Goal: Task Accomplishment & Management: Complete application form

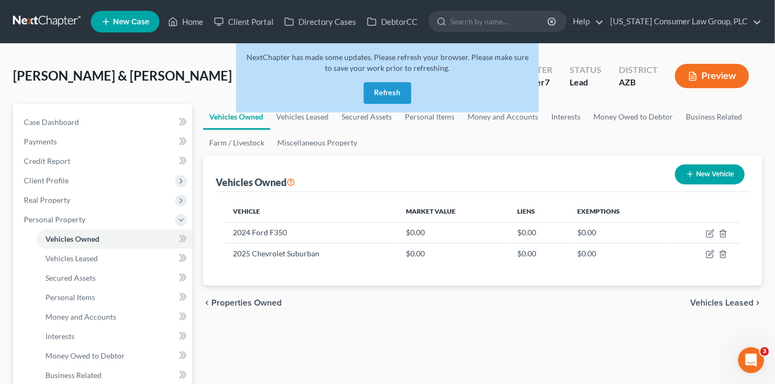
click at [396, 92] on button "Refresh" at bounding box center [388, 93] width 48 height 22
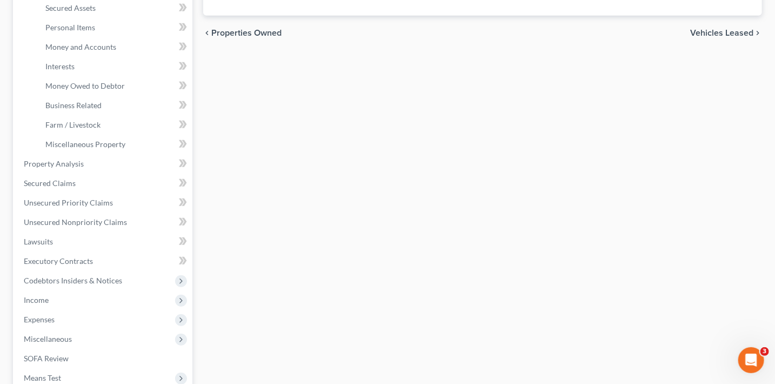
scroll to position [404, 0]
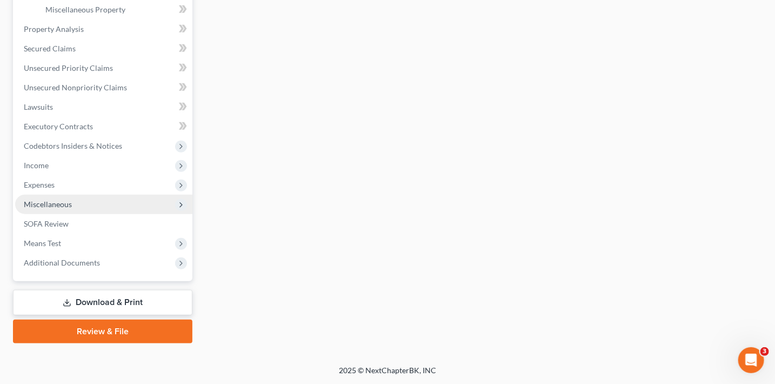
click at [55, 206] on span "Miscellaneous" at bounding box center [48, 203] width 48 height 9
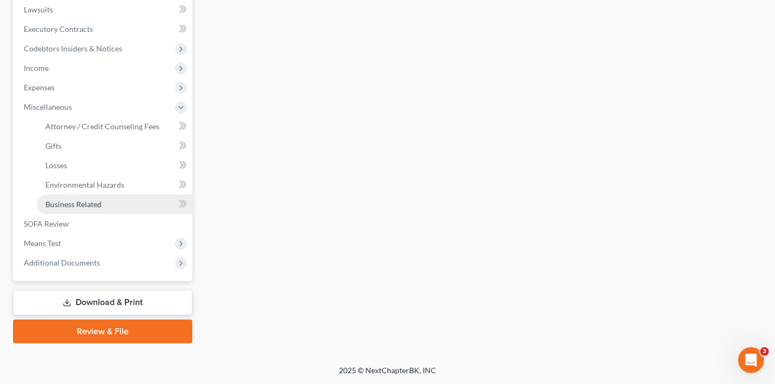
click at [55, 203] on span "Business Related" at bounding box center [73, 203] width 56 height 9
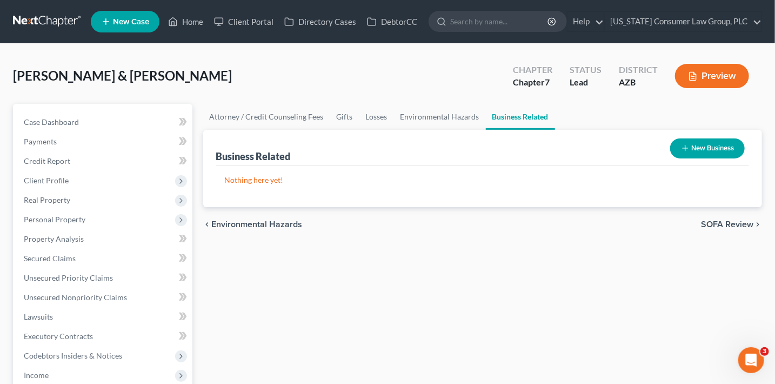
click at [681, 149] on icon "button" at bounding box center [685, 148] width 9 height 9
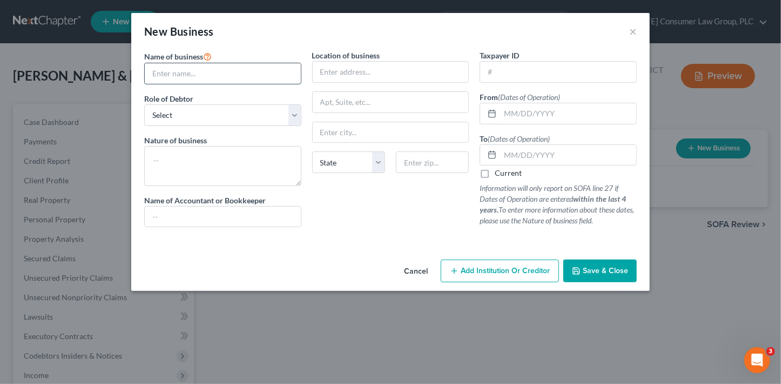
click at [186, 75] on input "text" at bounding box center [223, 73] width 156 height 21
type input "HJS Grading LLC"
click at [212, 121] on select "Select A member of a limited liability company (LLC) or limited liability partn…" at bounding box center [222, 115] width 157 height 22
select select "member"
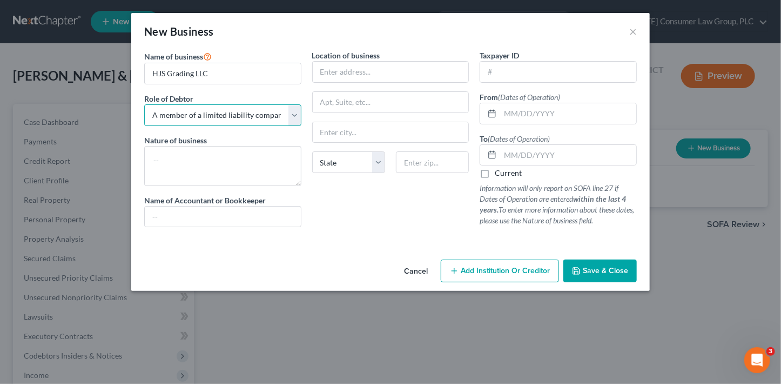
click at [144, 104] on select "Select A member of a limited liability company (LLC) or limited liability partn…" at bounding box center [222, 115] width 157 height 22
click at [357, 78] on input "text" at bounding box center [391, 72] width 156 height 21
click at [527, 76] on input "text" at bounding box center [558, 72] width 156 height 21
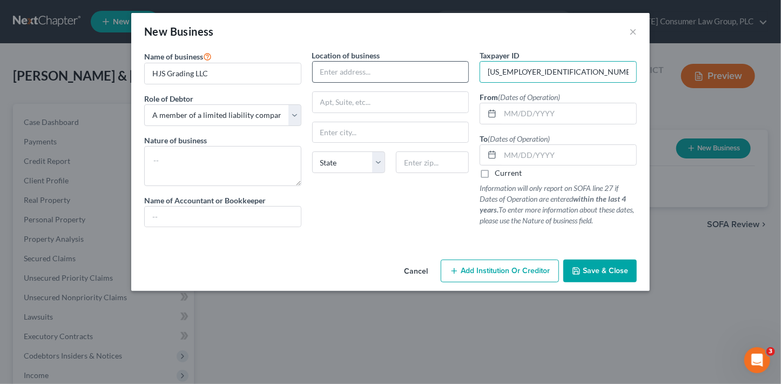
type input "[US_EMPLOYER_IDENTIFICATION_NUMBER]"
click at [433, 71] on input "text" at bounding box center [391, 72] width 156 height 21
type input "[STREET_ADDRESS]"
type input "85388"
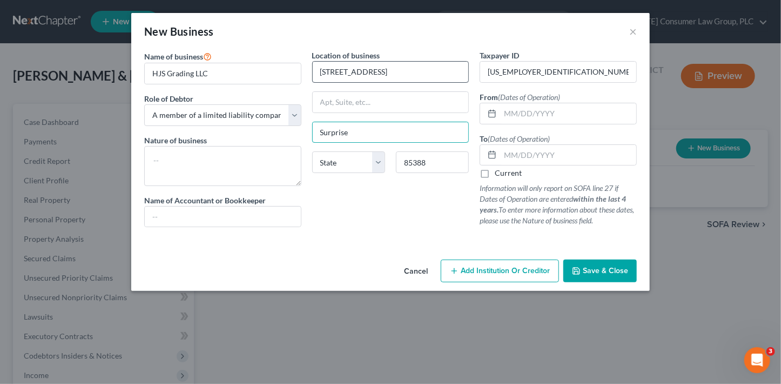
type input "Surprise"
select select "3"
drag, startPoint x: 250, startPoint y: 164, endPoint x: 248, endPoint y: 159, distance: 5.6
click at [250, 162] on textarea at bounding box center [222, 166] width 157 height 40
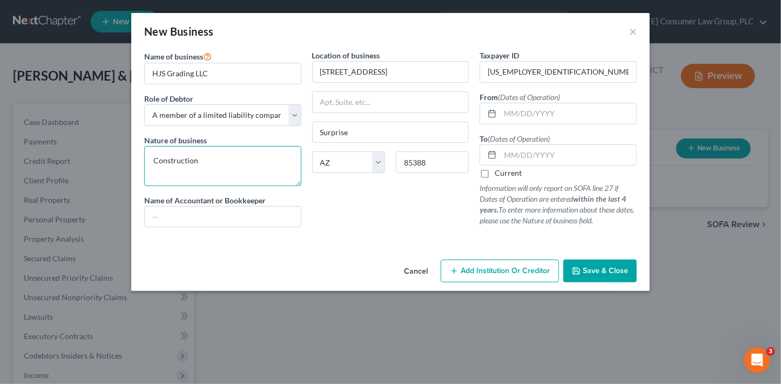
type textarea "Construction"
click at [515, 111] on input "text" at bounding box center [568, 113] width 136 height 21
type input "[DATE]"
click at [520, 171] on label "Current" at bounding box center [508, 173] width 27 height 11
click at [506, 171] on input "Current" at bounding box center [502, 171] width 7 height 7
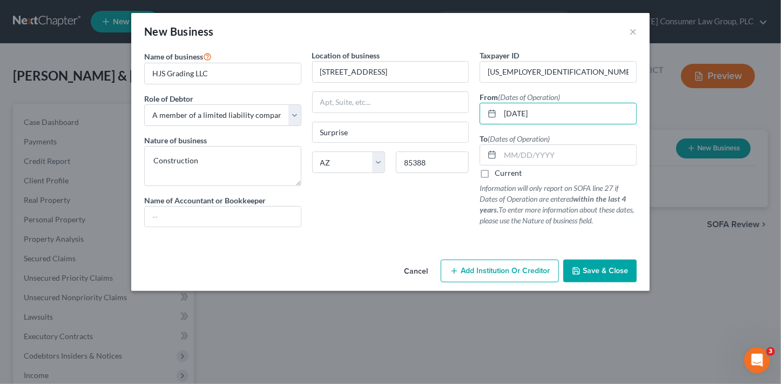
checkbox input "true"
click at [629, 273] on button "Save & Close" at bounding box center [601, 270] width 74 height 23
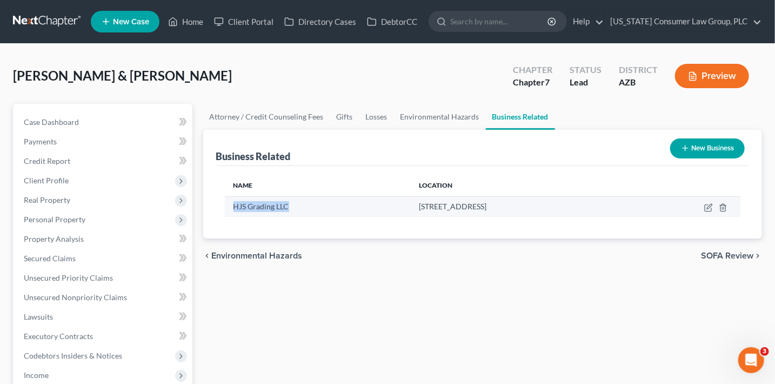
drag, startPoint x: 300, startPoint y: 208, endPoint x: 232, endPoint y: 206, distance: 68.1
click at [232, 206] on td "HJS Grading LLC" at bounding box center [318, 206] width 186 height 21
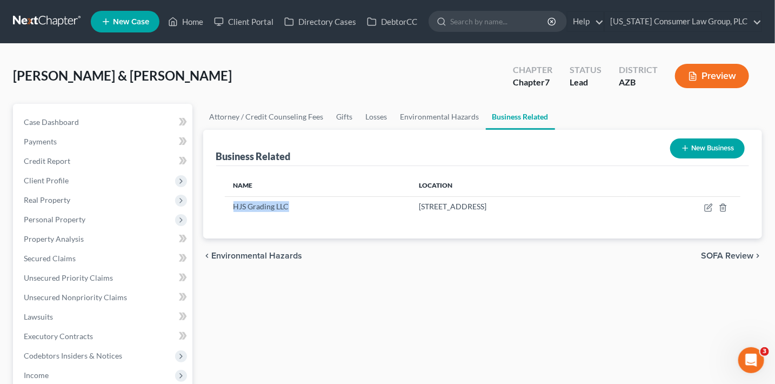
copy span "HJS Grading LLC"
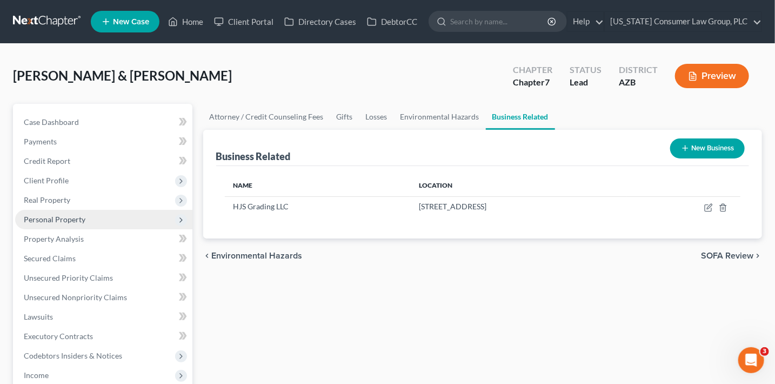
click at [73, 213] on span "Personal Property" at bounding box center [103, 219] width 177 height 19
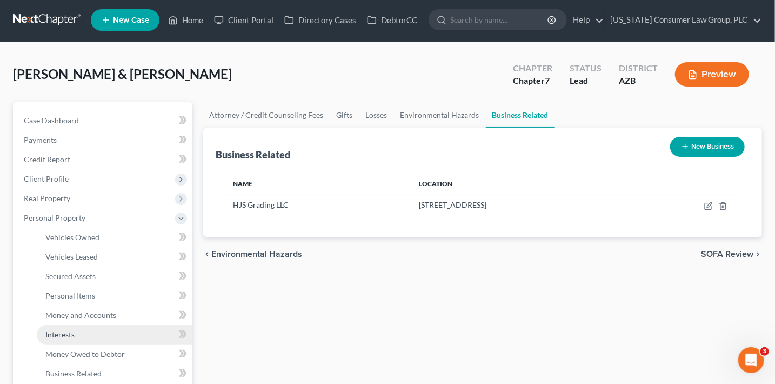
scroll to position [3, 0]
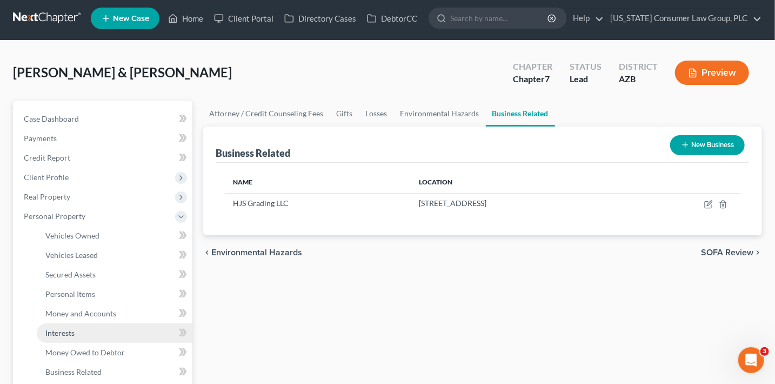
click at [99, 326] on link "Interests" at bounding box center [115, 332] width 156 height 19
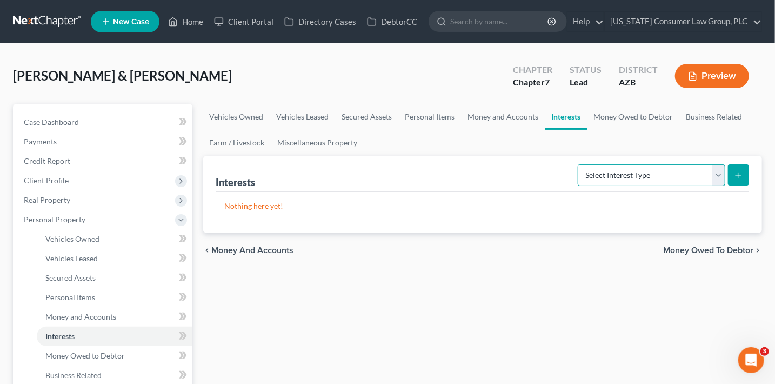
click at [659, 175] on select "Select Interest Type 401K (A/B: 21) Annuity (A/B: 23) Bond (A/B: 18) Education …" at bounding box center [652, 175] width 148 height 22
select select "incorporated_business"
click at [580, 164] on select "Select Interest Type 401K (A/B: 21) Annuity (A/B: 23) Bond (A/B: 18) Education …" at bounding box center [652, 175] width 148 height 22
click at [729, 178] on button "submit" at bounding box center [738, 174] width 21 height 21
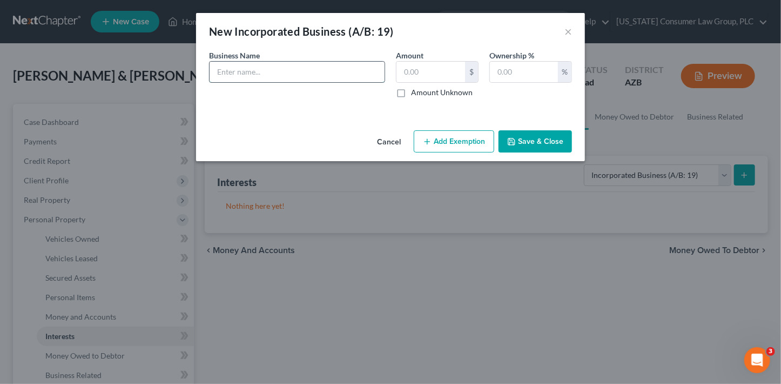
click at [247, 75] on input "text" at bounding box center [297, 72] width 175 height 21
paste input "HJS Grading LLC"
type input "HJS Grading LLC"
type input "100"
click at [551, 151] on button "Save & Close" at bounding box center [536, 141] width 74 height 23
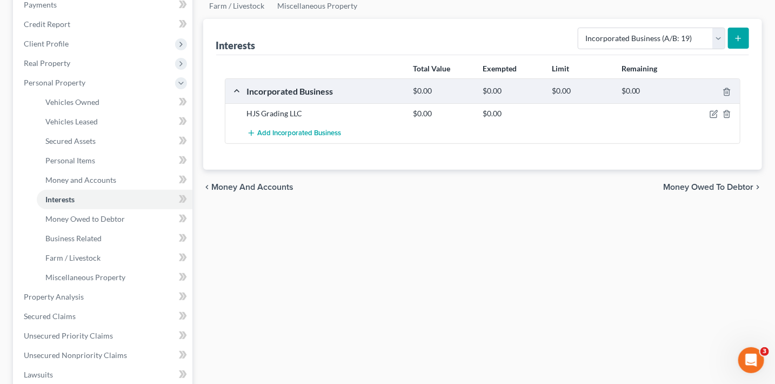
scroll to position [151, 0]
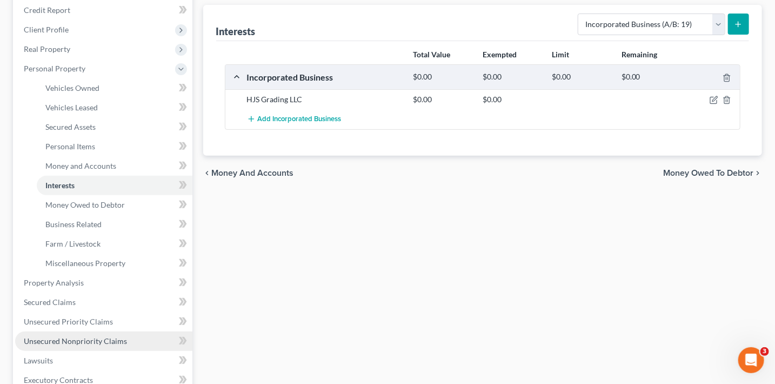
click at [107, 342] on span "Unsecured Nonpriority Claims" at bounding box center [75, 340] width 103 height 9
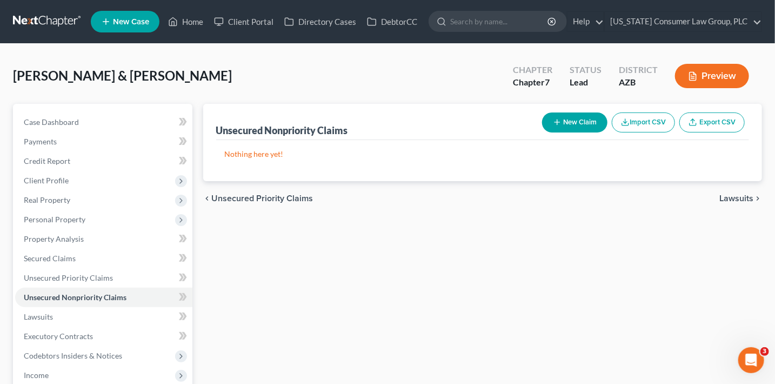
click at [574, 114] on button "New Claim" at bounding box center [574, 122] width 65 height 20
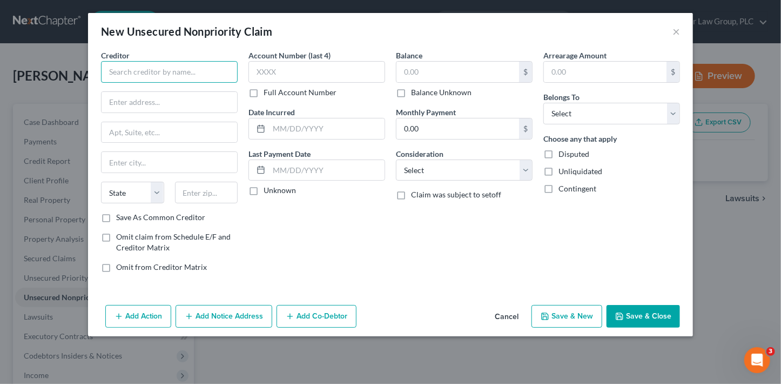
click at [189, 73] on input "text" at bounding box center [169, 72] width 137 height 22
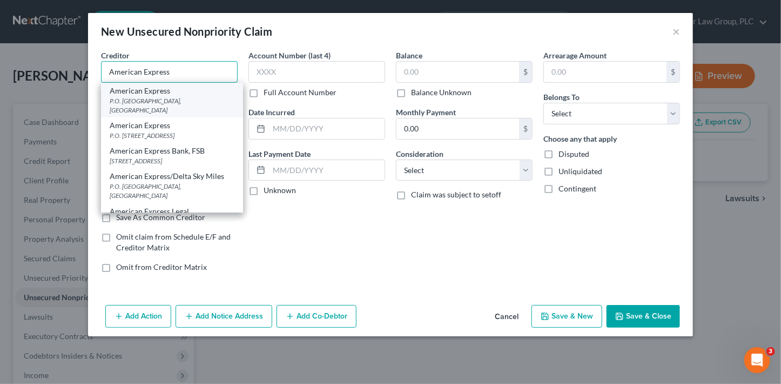
type input "American Express"
click at [184, 93] on div "American Express" at bounding box center [172, 90] width 125 height 11
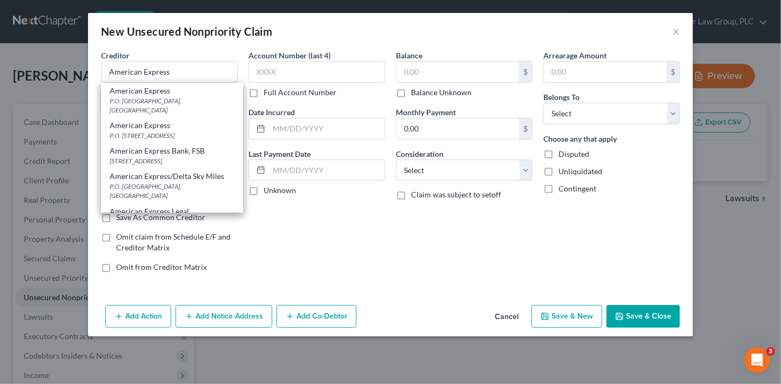
type input "P.O. Box 0001"
type input "[GEOGRAPHIC_DATA]"
select select "4"
type input "90096"
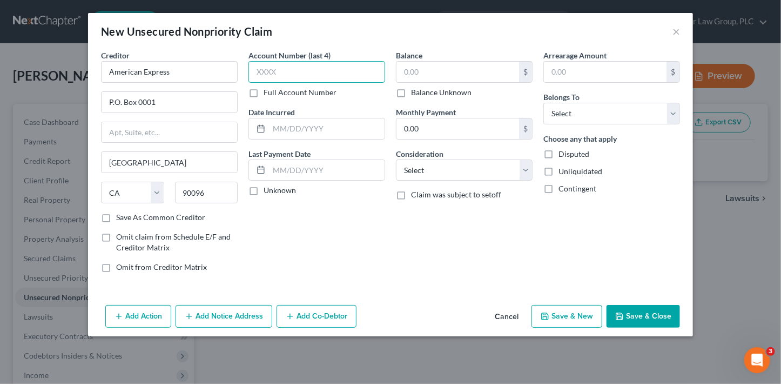
click at [298, 72] on input "text" at bounding box center [317, 72] width 137 height 22
type input "1001"
click at [434, 76] on input "text" at bounding box center [458, 72] width 123 height 21
type input "6,334.07"
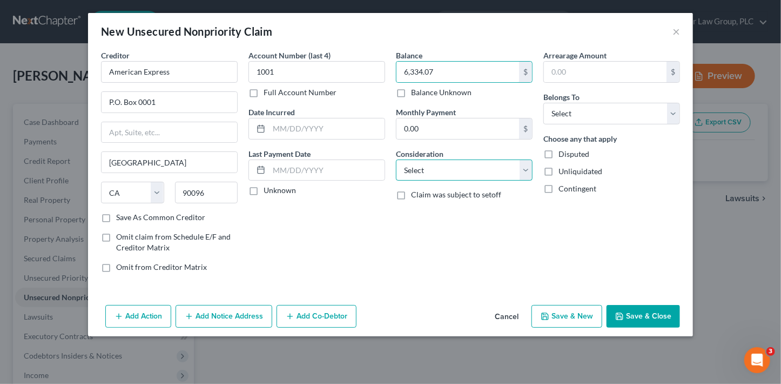
click at [455, 177] on select "Select Cable / Satellite Services Collection Agency Credit Card Debt Debt Couns…" at bounding box center [464, 170] width 137 height 22
select select "14"
click at [396, 159] on select "Select Cable / Satellite Services Collection Agency Credit Card Debt Debt Couns…" at bounding box center [464, 170] width 137 height 22
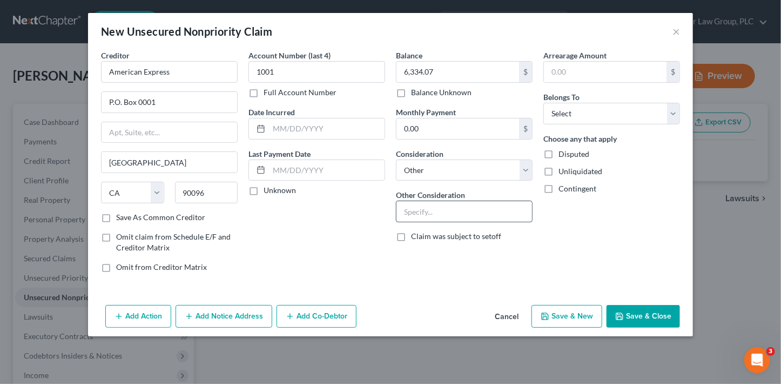
click at [451, 214] on input "text" at bounding box center [465, 211] width 136 height 21
type input "Business debt"
click at [557, 111] on select "Select Debtor 1 Only Debtor 2 Only Debtor 1 And Debtor 2 Only At Least One Of T…" at bounding box center [612, 114] width 137 height 22
select select "3"
click at [544, 103] on select "Select Debtor 1 Only Debtor 2 Only Debtor 1 And Debtor 2 Only At Least One Of T…" at bounding box center [612, 114] width 137 height 22
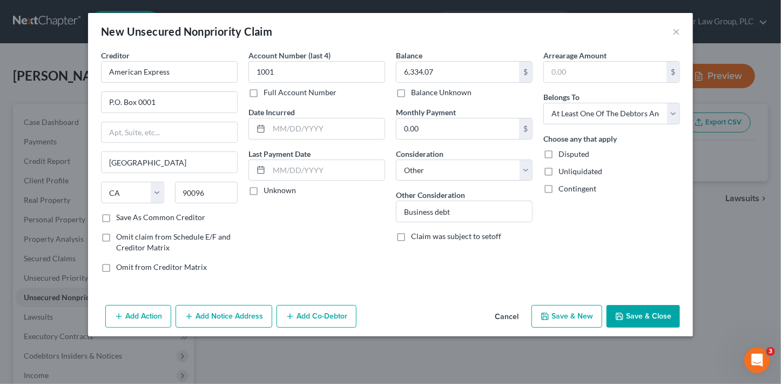
drag, startPoint x: 313, startPoint y: 324, endPoint x: 314, endPoint y: 318, distance: 6.0
click at [313, 324] on button "Add Co-Debtor" at bounding box center [317, 316] width 80 height 23
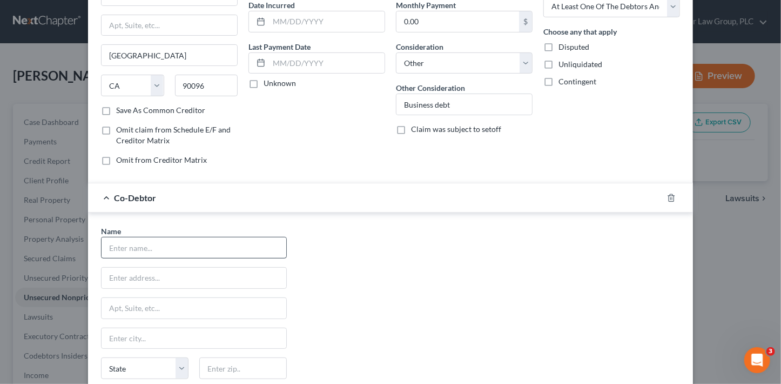
scroll to position [113, 0]
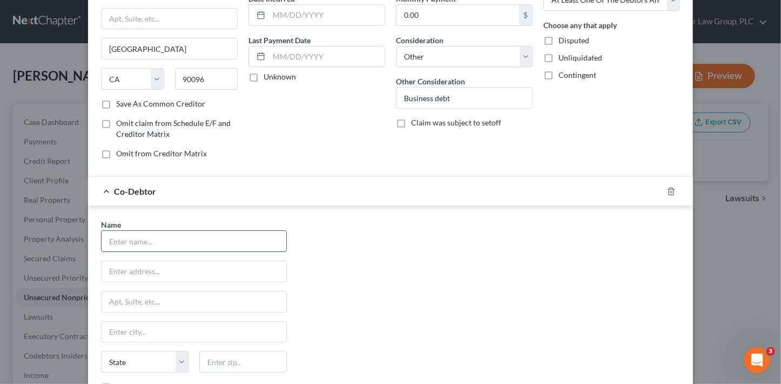
click at [211, 234] on input "text" at bounding box center [194, 241] width 185 height 21
paste input "HJS Grading LLC"
type input "HJS Grading LLC"
click at [182, 268] on input "text" at bounding box center [194, 271] width 185 height 21
type input "[STREET_ADDRESS][PERSON_NAME]"
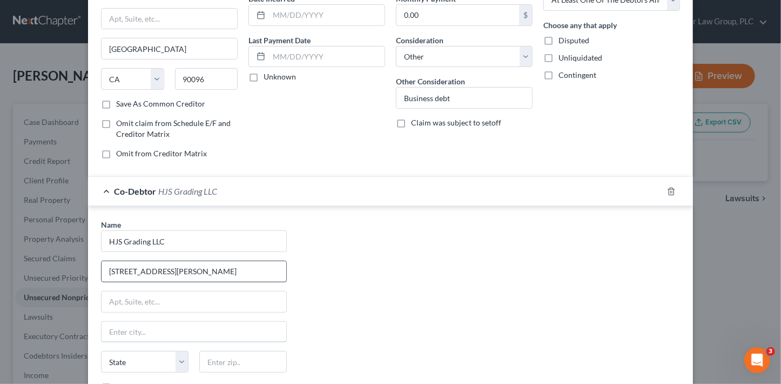
type input "Surprise"
select select "3"
type input "85388"
click at [398, 301] on div "Name * HJS Grading LLC [STREET_ADDRESS][PERSON_NAME] Surprise State [US_STATE] …" at bounding box center [391, 319] width 590 height 201
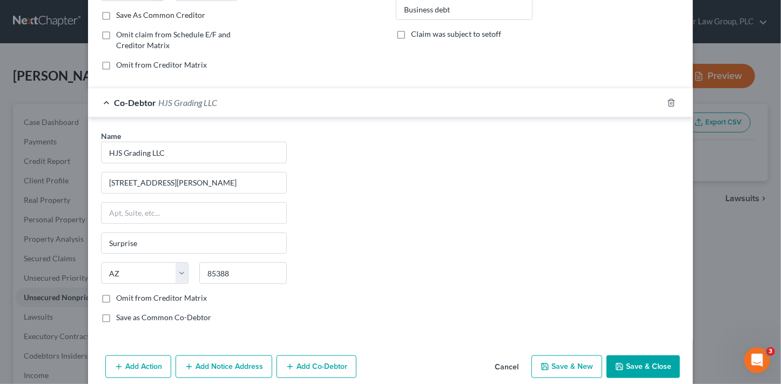
scroll to position [216, 0]
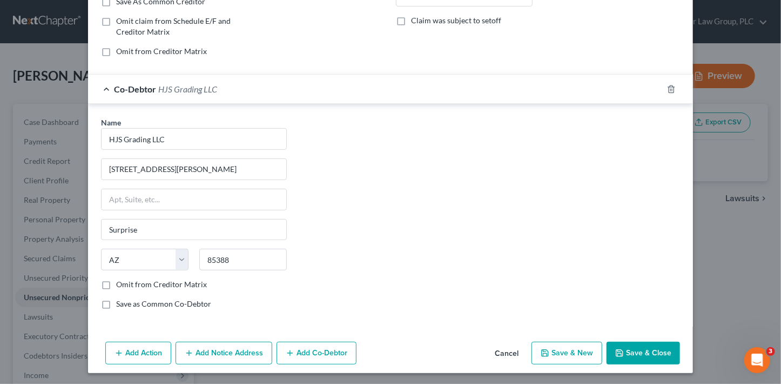
click at [204, 300] on label "Save as Common Co-Debtor" at bounding box center [163, 303] width 95 height 11
click at [128, 300] on input "Save as Common Co-Debtor" at bounding box center [124, 301] width 7 height 7
checkbox input "true"
click at [655, 352] on button "Save & Close" at bounding box center [644, 353] width 74 height 23
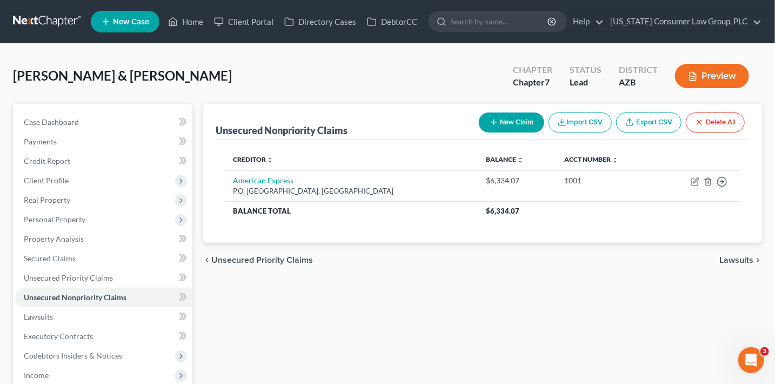
click at [508, 120] on button "New Claim" at bounding box center [511, 122] width 65 height 20
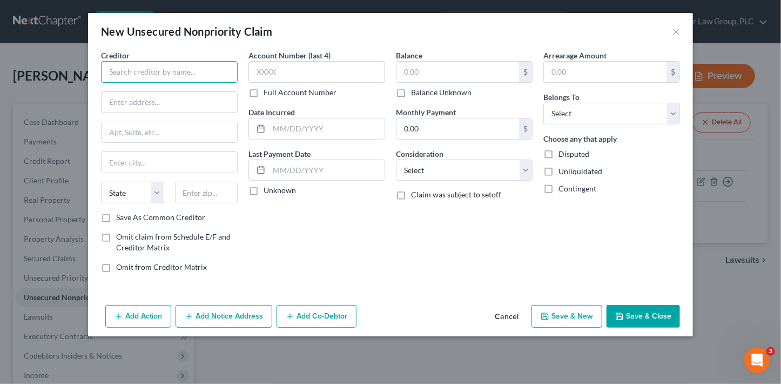
click at [208, 70] on input "text" at bounding box center [169, 72] width 137 height 22
type input "C"
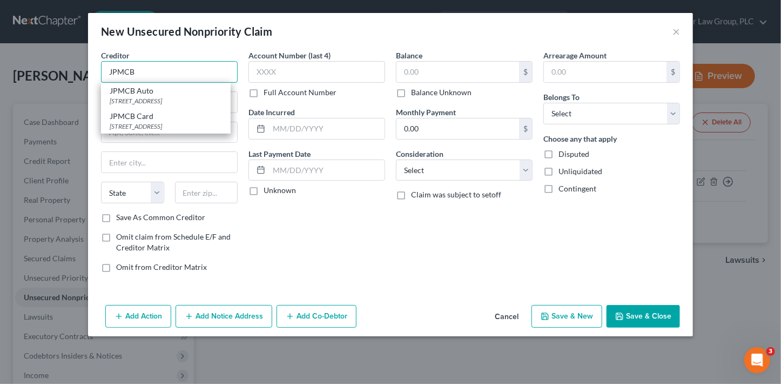
type input "JPMCB"
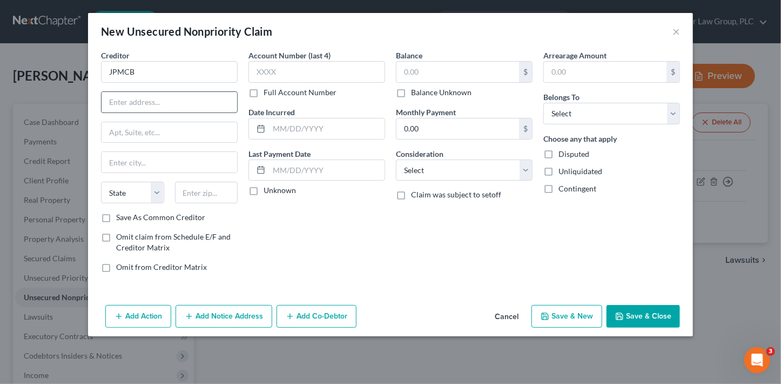
click at [208, 97] on input "text" at bounding box center [170, 102] width 136 height 21
paste input "15298"
type input "PO Box 15298"
type input "19850"
type input "Wilmington"
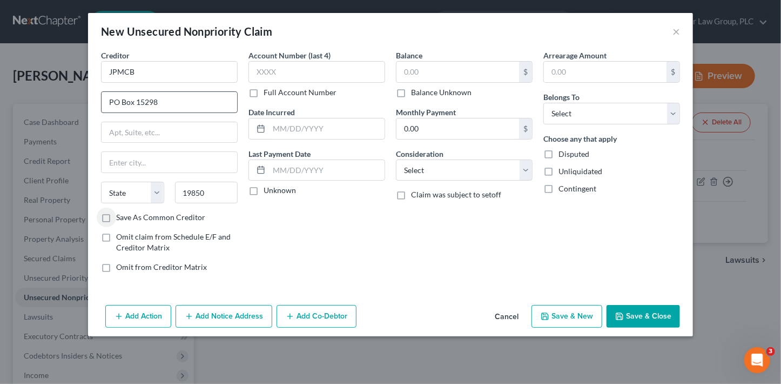
select select "7"
click at [121, 212] on input "Save As Common Creditor" at bounding box center [124, 215] width 7 height 7
checkbox input "true"
click at [196, 77] on input "JPMCB" at bounding box center [169, 72] width 137 height 22
type input "J"
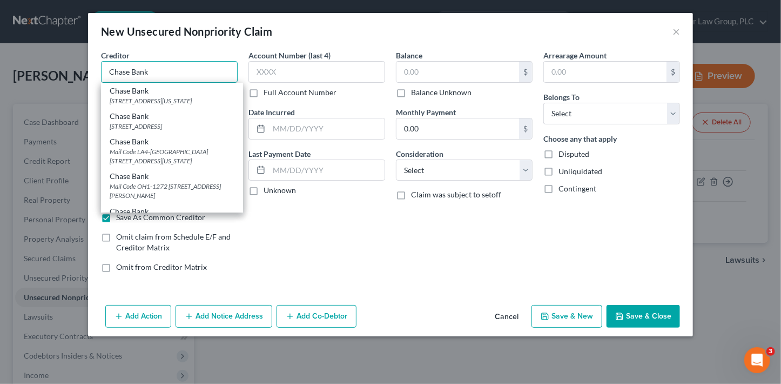
type input "Chase Bank"
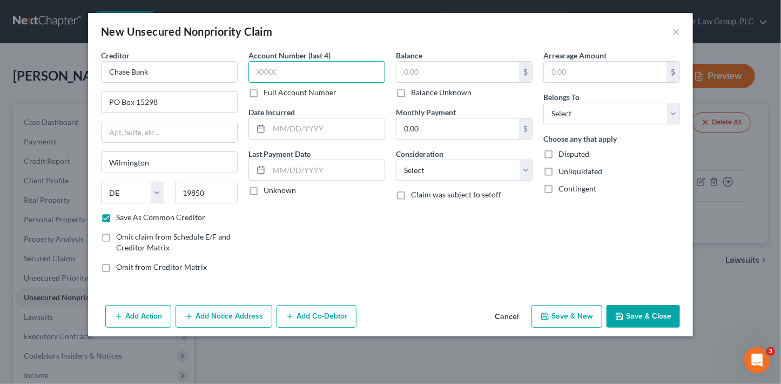
click at [302, 71] on input "text" at bounding box center [317, 72] width 137 height 22
paste input "7395"
type input "7395"
click at [486, 71] on input "text" at bounding box center [458, 72] width 123 height 21
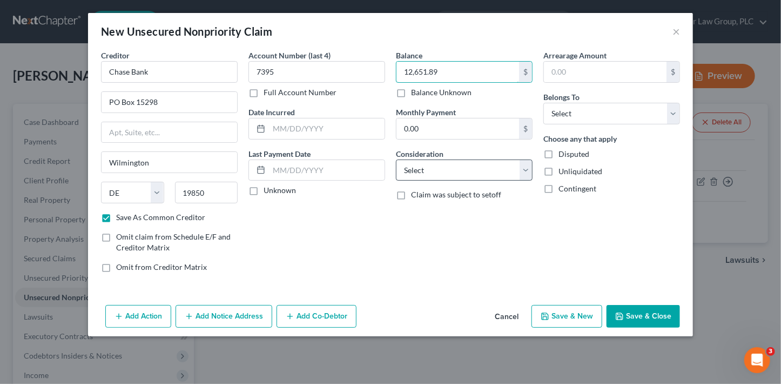
type input "12,651.89"
click at [462, 176] on select "Select Cable / Satellite Services Collection Agency Credit Card Debt Debt Couns…" at bounding box center [464, 170] width 137 height 22
select select "14"
click at [396, 159] on select "Select Cable / Satellite Services Collection Agency Credit Card Debt Debt Couns…" at bounding box center [464, 170] width 137 height 22
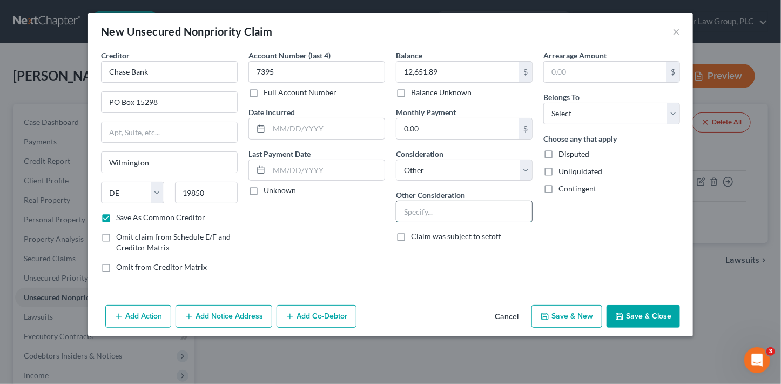
click at [445, 212] on input "text" at bounding box center [465, 211] width 136 height 21
type input "Business debt"
select select "3"
click at [292, 322] on button "Add Co-Debtor" at bounding box center [317, 316] width 80 height 23
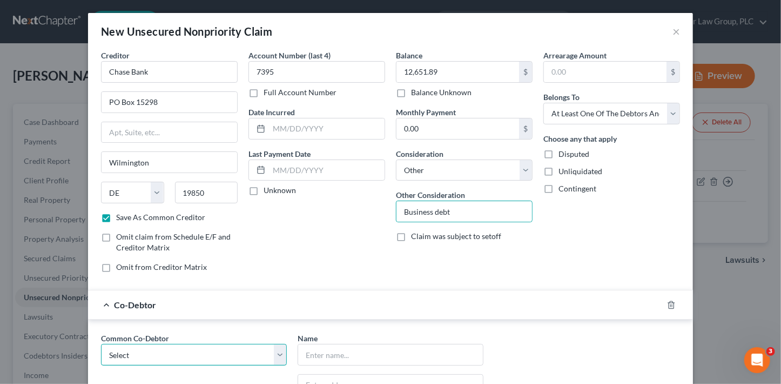
click at [201, 352] on select "Select HJS Grading LLC" at bounding box center [194, 355] width 186 height 22
select select "0"
click at [101, 344] on select "Select HJS Grading LLC" at bounding box center [194, 355] width 186 height 22
type input "HJS Grading LLC"
type input "[STREET_ADDRESS][PERSON_NAME]"
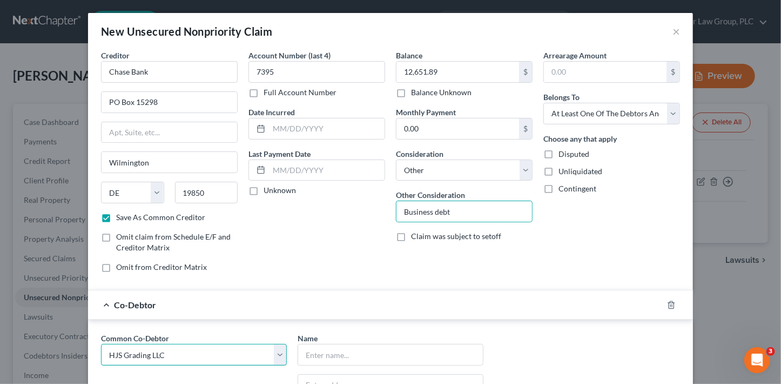
type input "Surprise"
select select "3"
type input "85388"
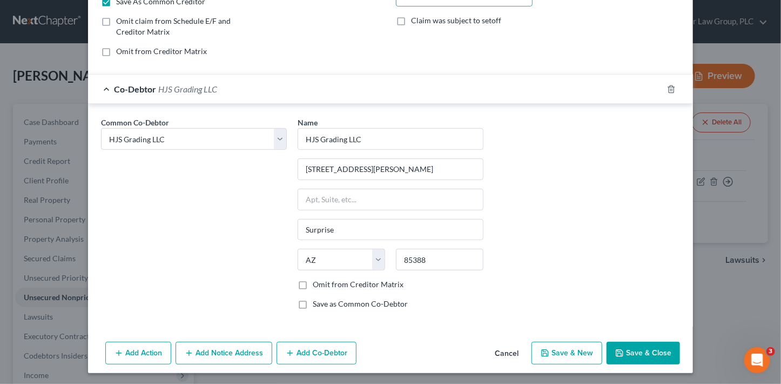
click at [562, 357] on button "Save & New" at bounding box center [567, 353] width 71 height 23
checkbox input "false"
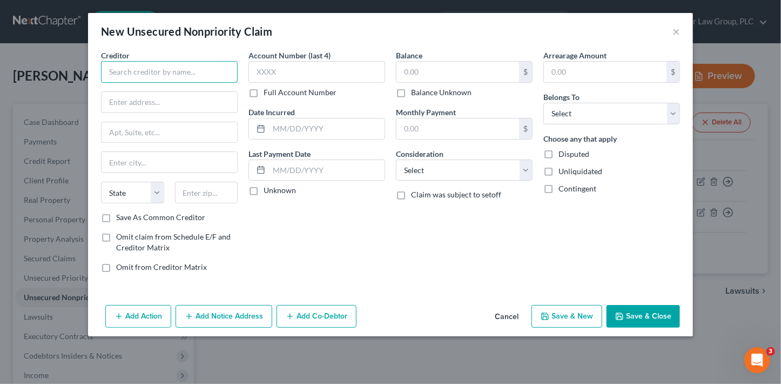
click at [172, 71] on input "text" at bounding box center [169, 72] width 137 height 22
type input "A"
click at [132, 73] on input "text" at bounding box center [169, 72] width 137 height 22
type input "Agco Finance LLC"
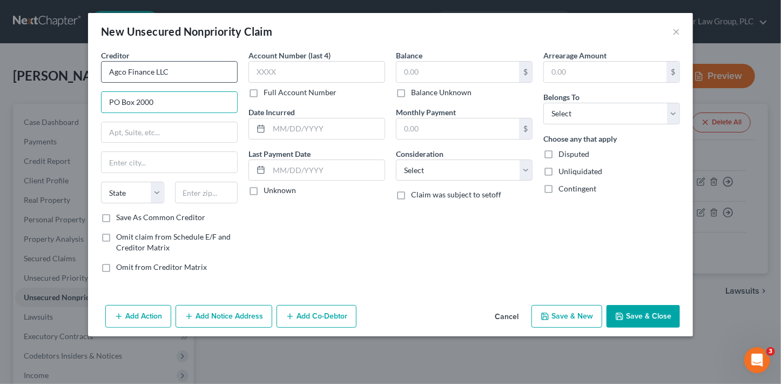
type input "PO Box 2000"
type input "50131"
type input "[PERSON_NAME]"
select select "16"
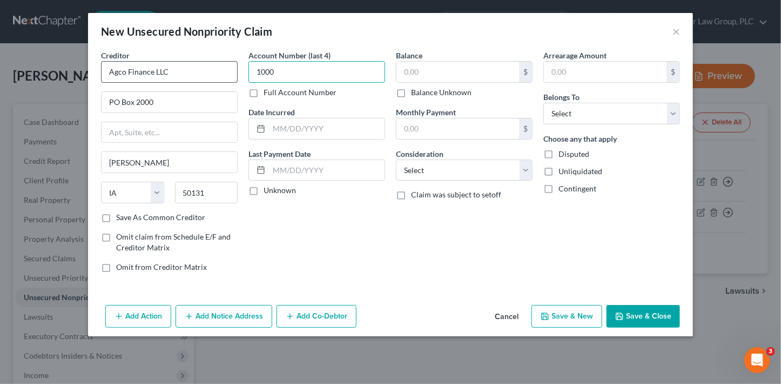
type input "1000"
type input "884.90"
select select "14"
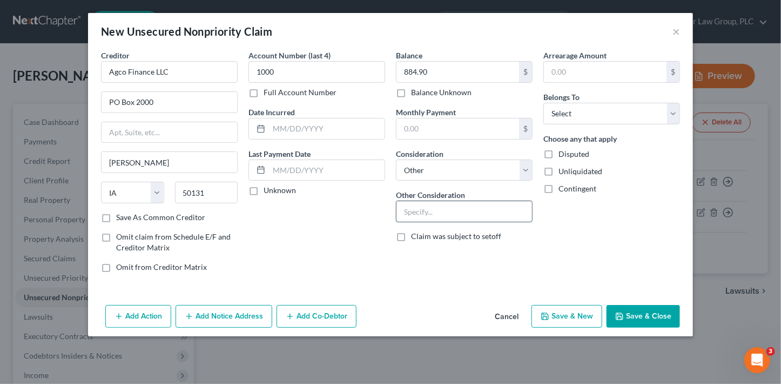
click at [429, 211] on input "text" at bounding box center [465, 211] width 136 height 21
type input "Business debt"
select select "3"
click at [311, 319] on button "Add Co-Debtor" at bounding box center [317, 316] width 80 height 23
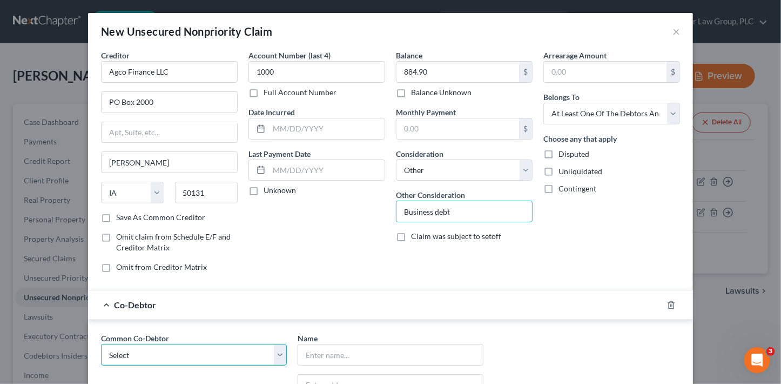
click at [215, 361] on select "Select HJS Grading LLC" at bounding box center [194, 355] width 186 height 22
select select "0"
click at [101, 344] on select "Select HJS Grading LLC" at bounding box center [194, 355] width 186 height 22
type input "HJS Grading LLC"
type input "[STREET_ADDRESS][PERSON_NAME]"
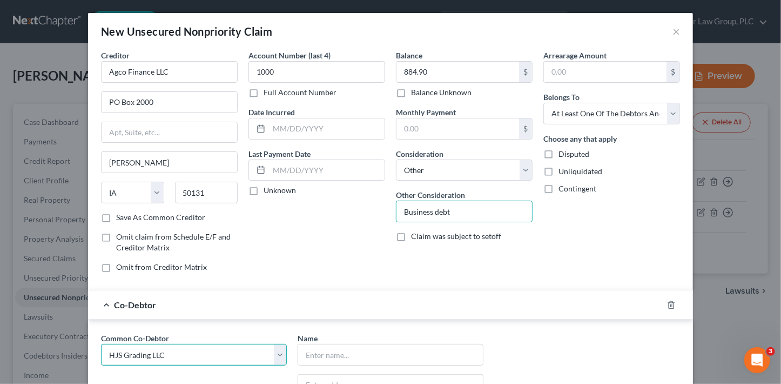
type input "Surprise"
select select "3"
type input "85388"
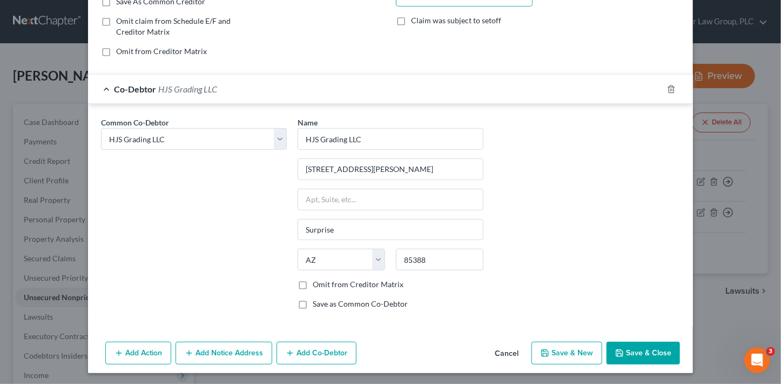
click at [657, 345] on button "Save & Close" at bounding box center [644, 353] width 74 height 23
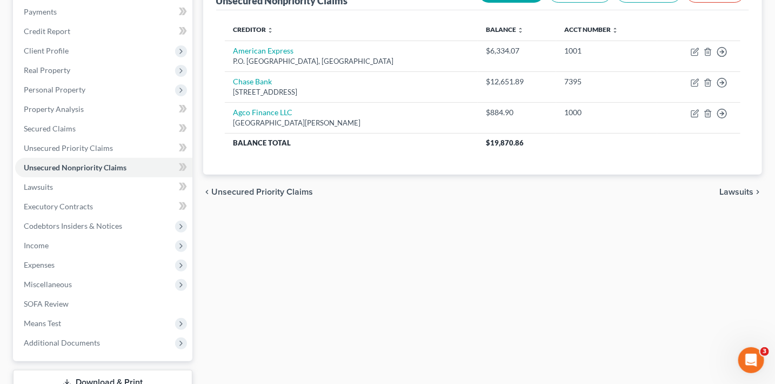
scroll to position [158, 0]
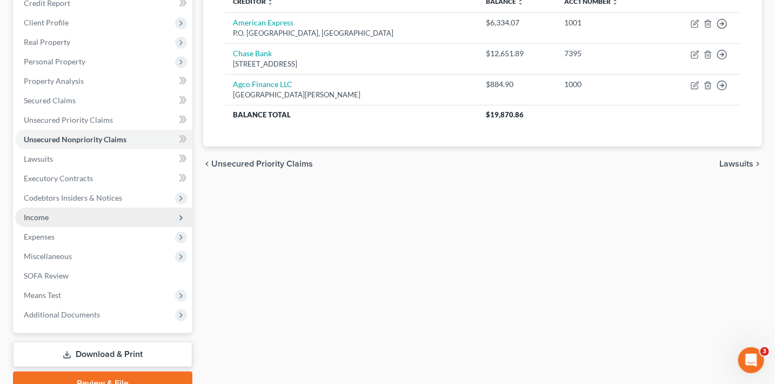
click at [91, 219] on span "Income" at bounding box center [103, 217] width 177 height 19
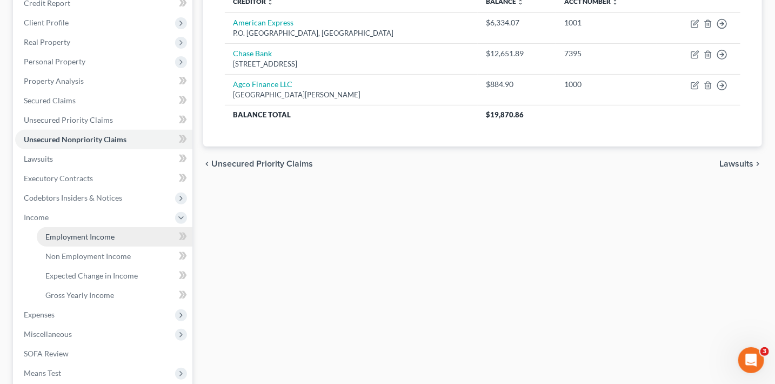
click at [141, 233] on link "Employment Income" at bounding box center [115, 236] width 156 height 19
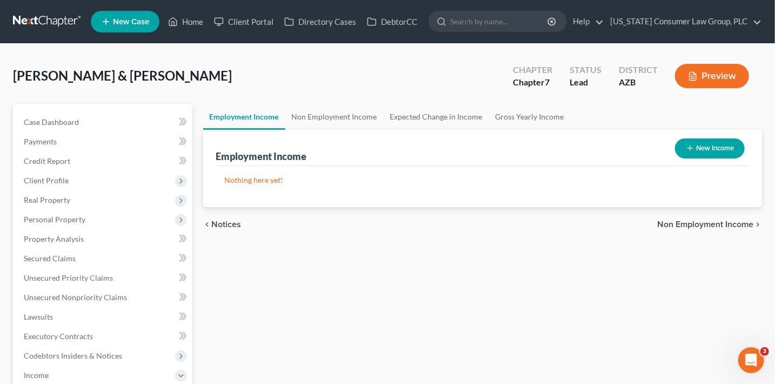
click at [695, 151] on button "New Income" at bounding box center [710, 148] width 70 height 20
select select "0"
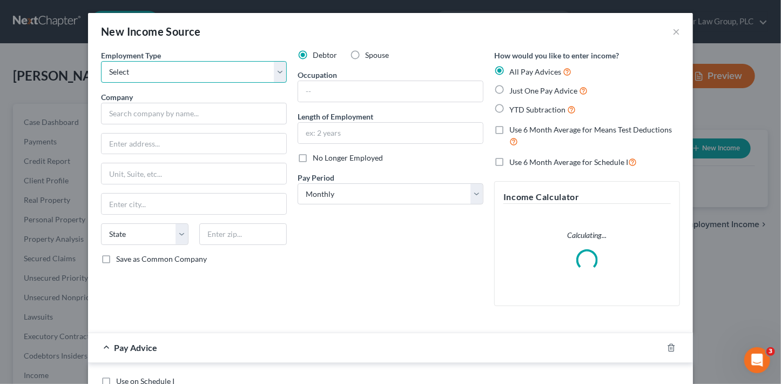
click at [203, 68] on select "Select Full or [DEMOGRAPHIC_DATA] Employment Self Employment" at bounding box center [194, 72] width 186 height 22
select select "0"
click at [101, 61] on select "Select Full or [DEMOGRAPHIC_DATA] Employment Self Employment" at bounding box center [194, 72] width 186 height 22
click at [368, 54] on span "Spouse" at bounding box center [377, 54] width 24 height 9
click at [370, 54] on input "Spouse" at bounding box center [373, 53] width 7 height 7
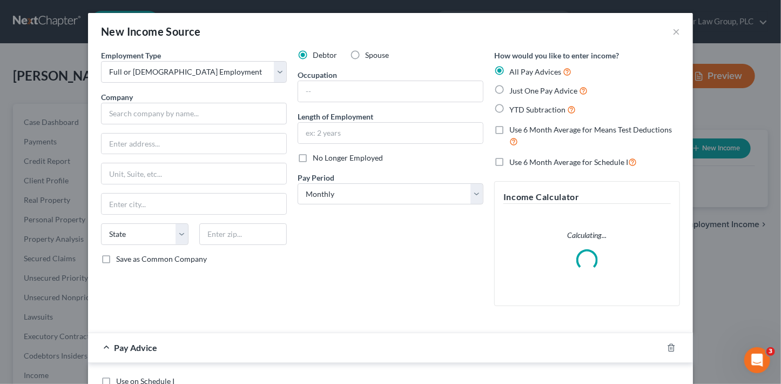
radio input "true"
click at [186, 119] on input "text" at bounding box center [194, 114] width 186 height 22
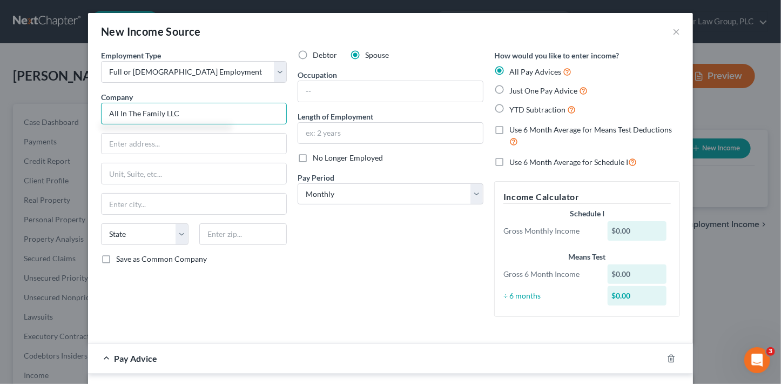
type input "All In The Family LLC"
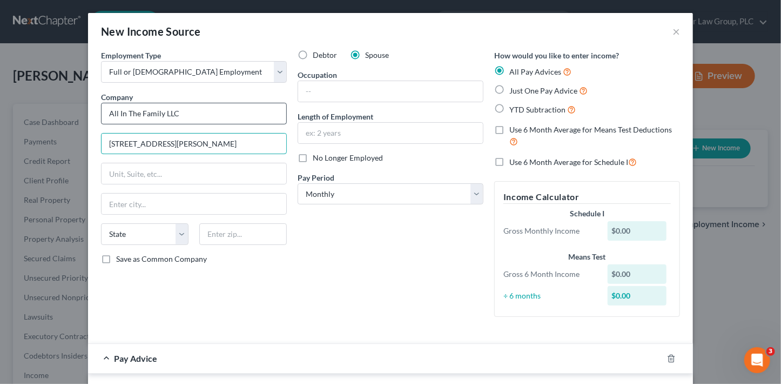
type input "[STREET_ADDRESS][PERSON_NAME]"
type input "85206"
type input "Mesa"
select select "3"
click at [333, 87] on input "text" at bounding box center [390, 91] width 185 height 21
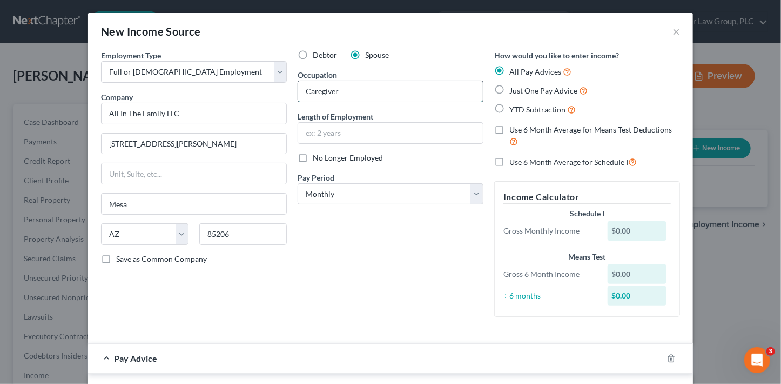
type input "Caregiver"
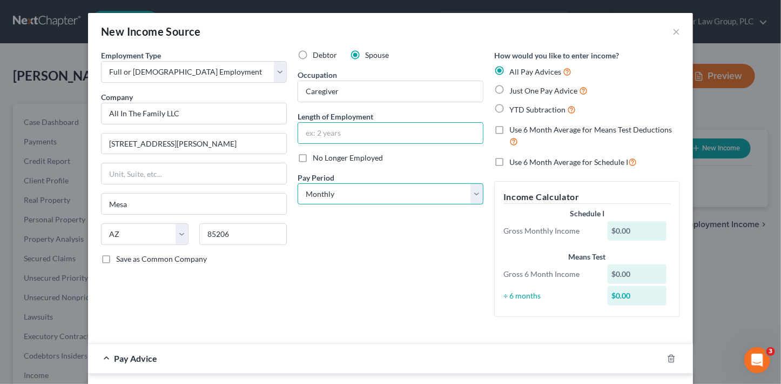
click at [378, 193] on select "Select Monthly Twice Monthly Every Other Week Weekly" at bounding box center [391, 194] width 186 height 22
select select "2"
click at [298, 183] on select "Select Monthly Twice Monthly Every Other Week Weekly" at bounding box center [391, 194] width 186 height 22
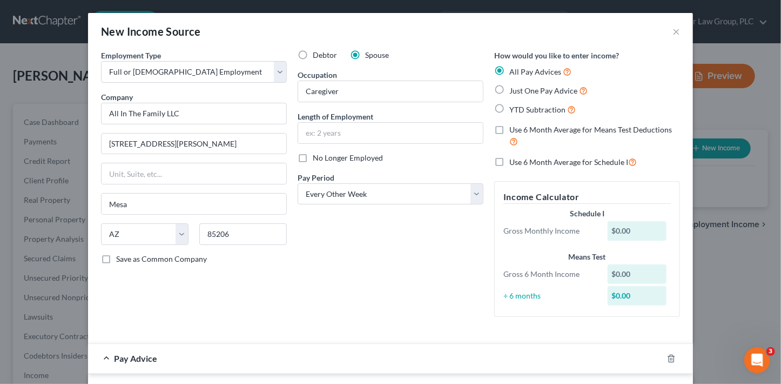
click at [353, 248] on div "Debtor Spouse Occupation Caregiver Length of Employment No Longer Employed Pay …" at bounding box center [390, 188] width 197 height 276
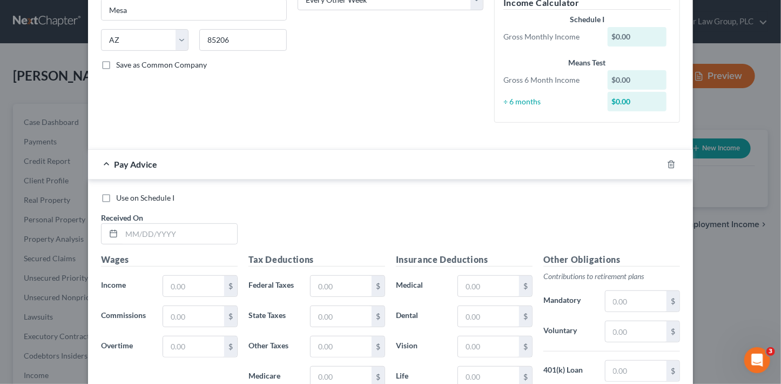
scroll to position [232, 0]
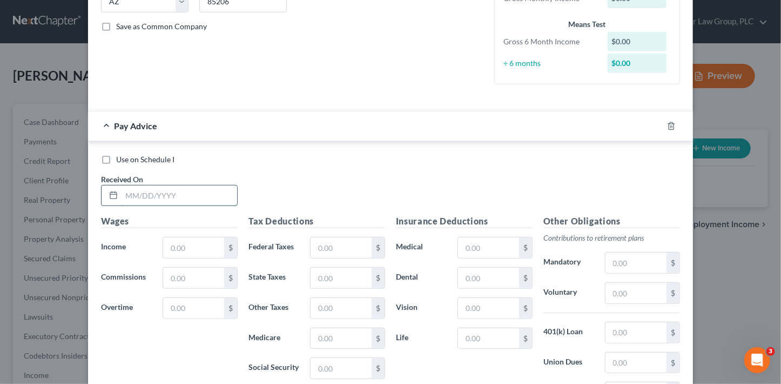
click at [176, 199] on input "text" at bounding box center [180, 195] width 116 height 21
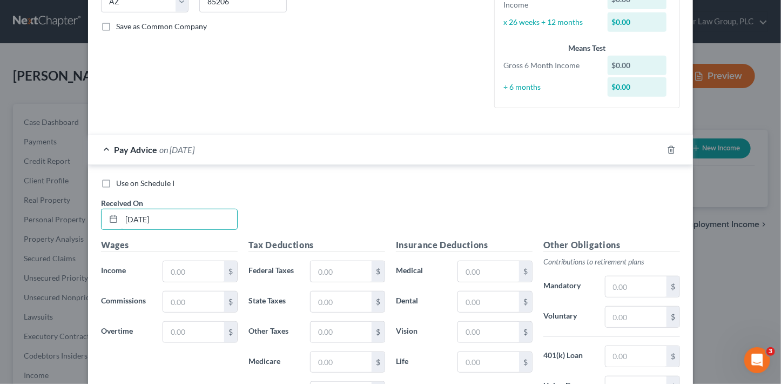
type input "[DATE]"
type input "581"
type input "36.02"
type input "8.42"
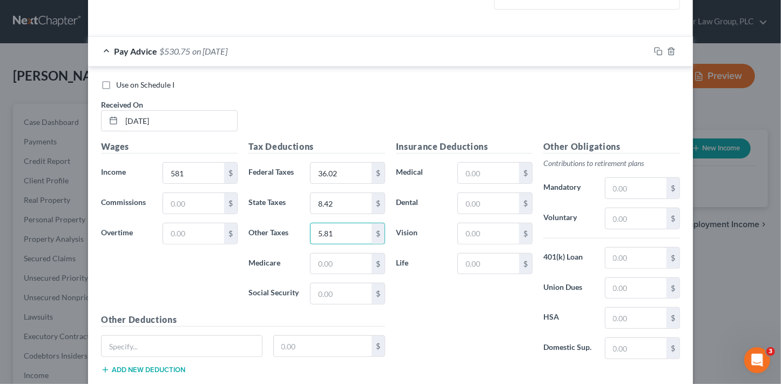
scroll to position [396, 0]
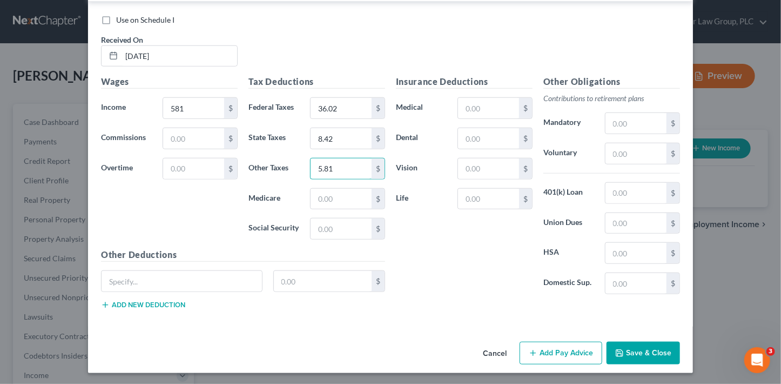
type input "5.81"
click at [576, 349] on button "Add Pay Advice" at bounding box center [561, 353] width 83 height 23
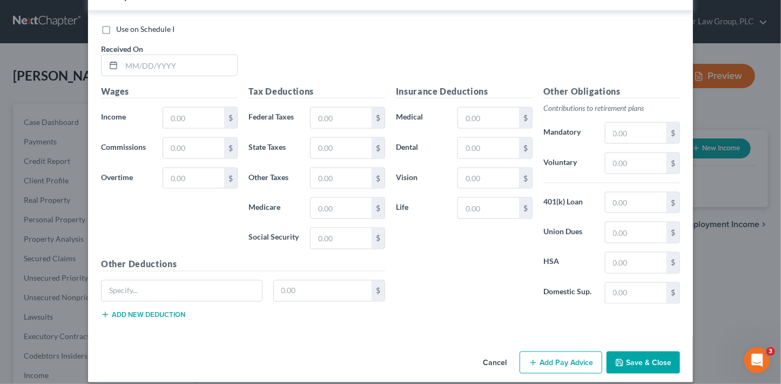
scroll to position [749, 0]
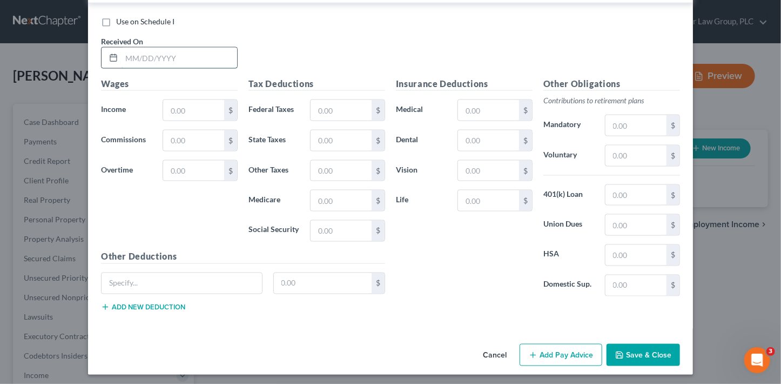
click at [170, 48] on input "text" at bounding box center [180, 58] width 116 height 21
type input "[DATE]"
type input "662.25"
type input "41.06"
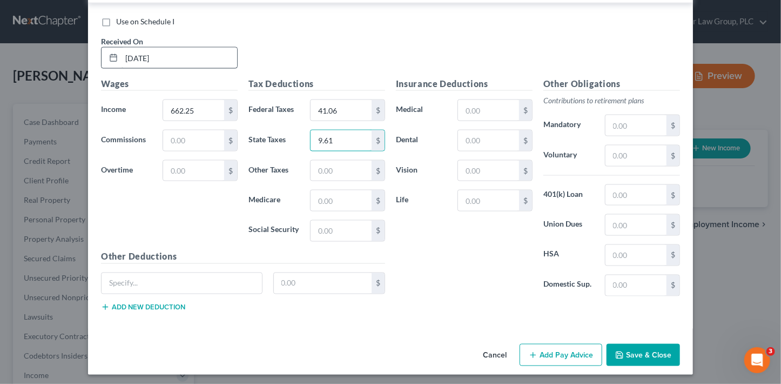
type input "9.61"
type input "6.62"
click at [571, 360] on button "Add Pay Advice" at bounding box center [561, 355] width 83 height 23
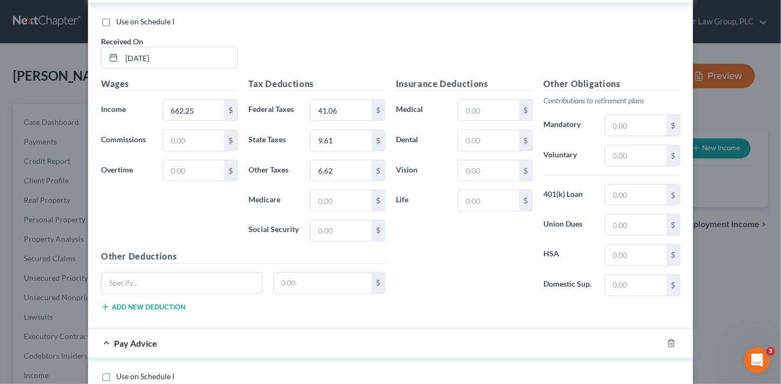
scroll to position [1019, 0]
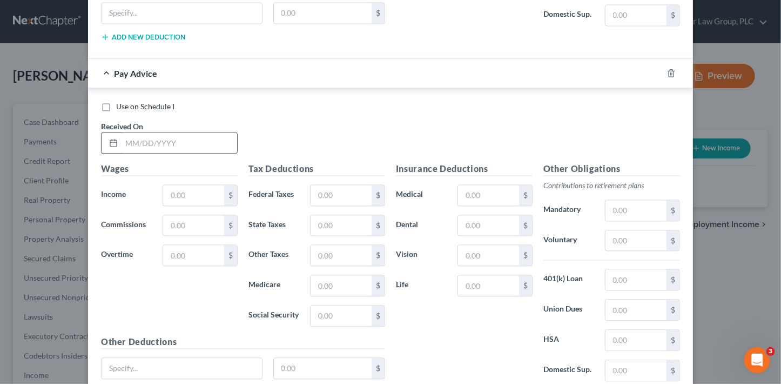
click at [193, 141] on input "text" at bounding box center [180, 142] width 116 height 21
type input "[DATE]"
click at [181, 185] on input "text" at bounding box center [193, 195] width 61 height 21
type input "729.63"
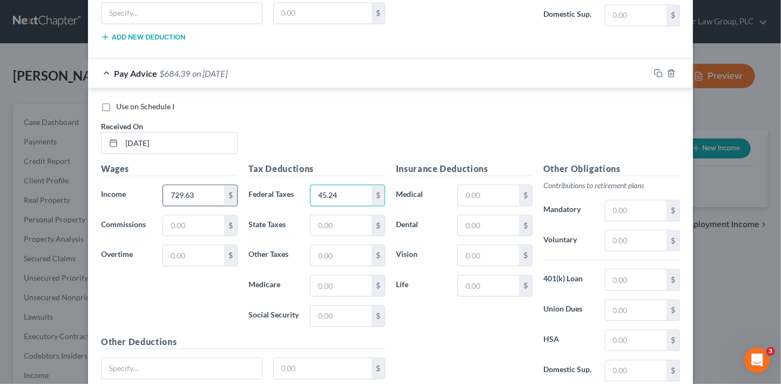
type input "45.24"
type input "10.58"
type input "7.30"
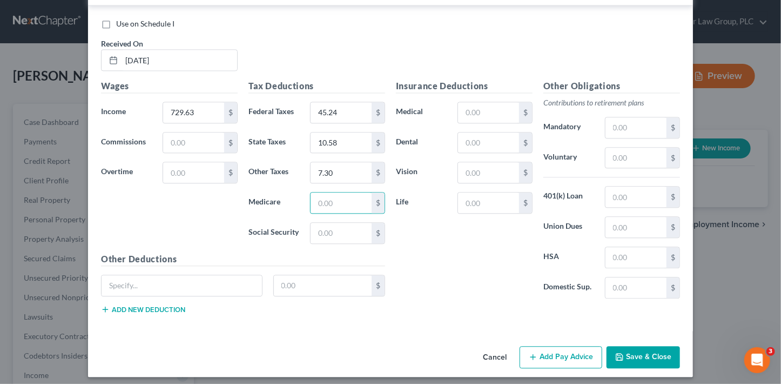
click at [542, 346] on button "Add Pay Advice" at bounding box center [561, 357] width 83 height 23
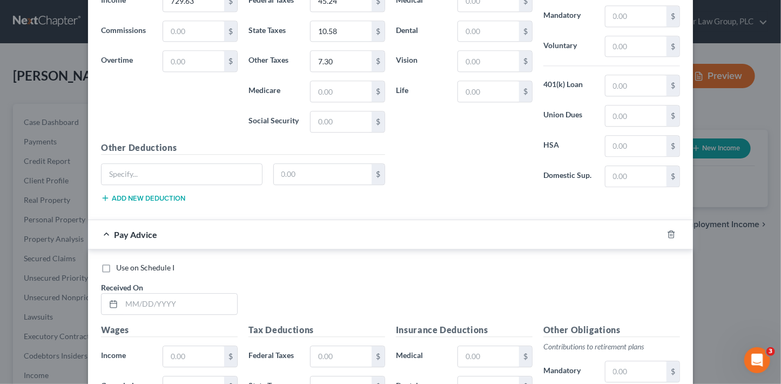
scroll to position [1314, 0]
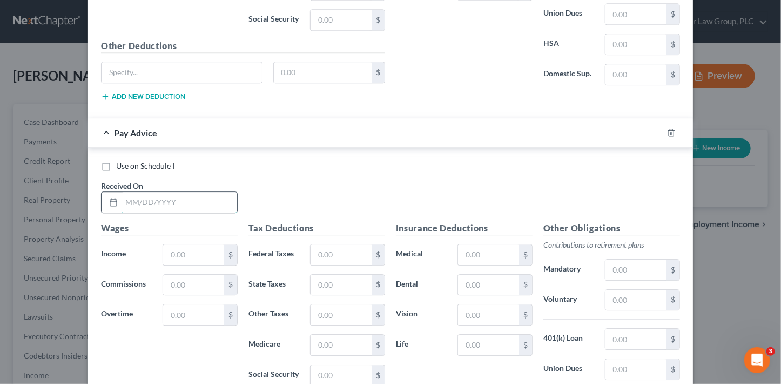
click at [205, 193] on input "text" at bounding box center [180, 202] width 116 height 21
type input "[DATE]"
type input "635.50"
type input "39.40"
type input "9.21"
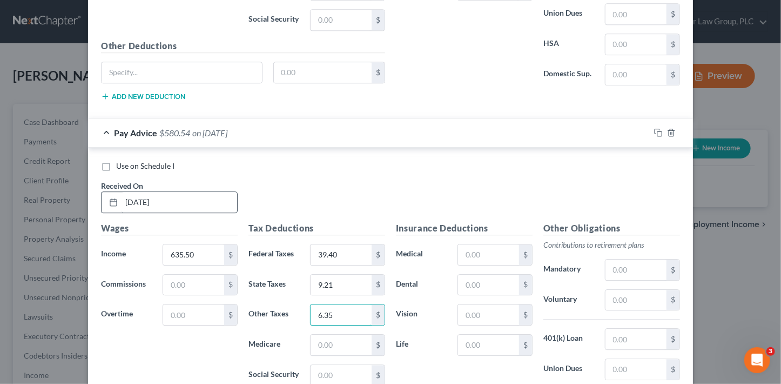
type input "6.35"
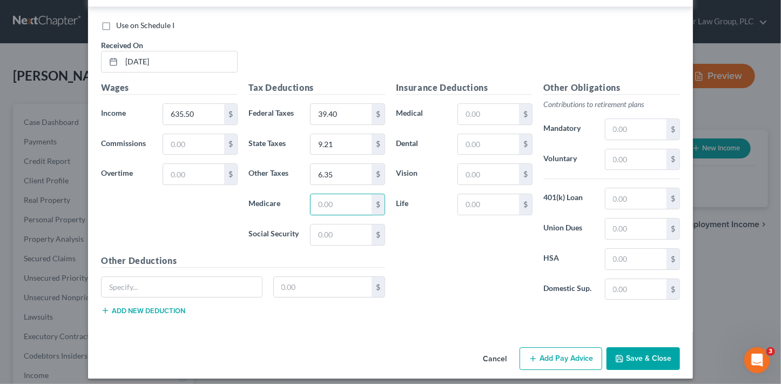
drag, startPoint x: 578, startPoint y: 358, endPoint x: 636, endPoint y: 323, distance: 67.4
click at [578, 358] on button "Add Pay Advice" at bounding box center [561, 358] width 83 height 23
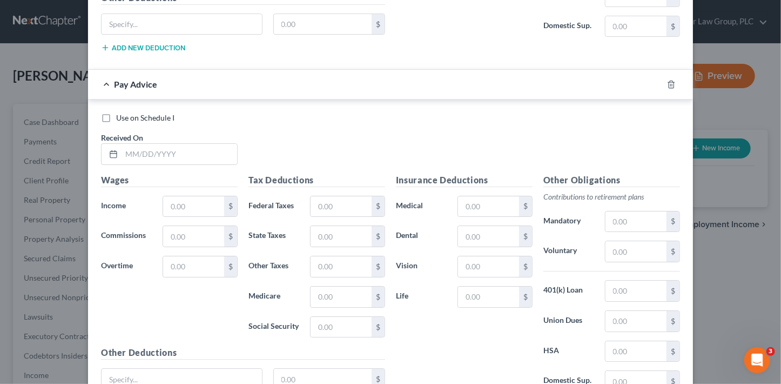
scroll to position [1720, 0]
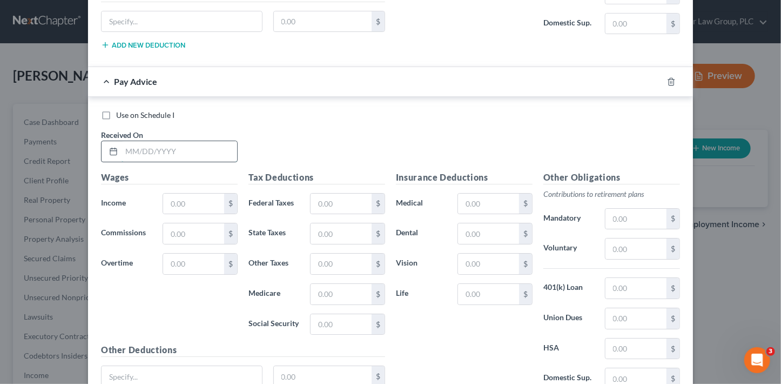
click at [170, 141] on input "text" at bounding box center [180, 151] width 116 height 21
type input "[DATE]"
type input "766.63"
type input "47.53"
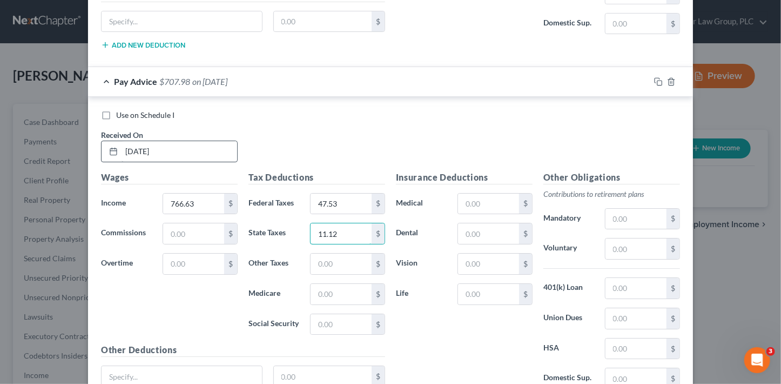
type input "11.12"
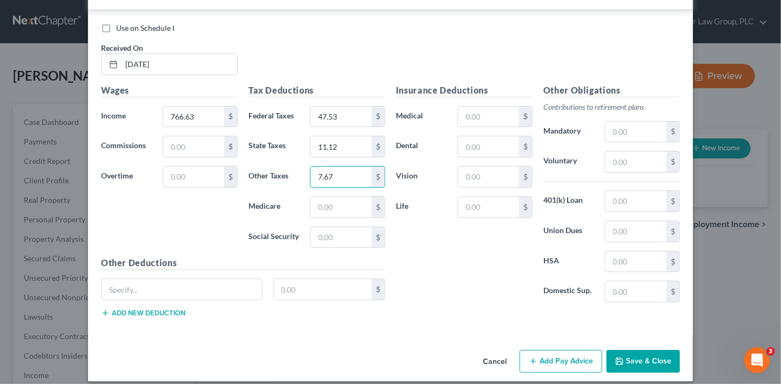
scroll to position [1808, 0]
type input "7.67"
click at [559, 353] on button "Add Pay Advice" at bounding box center [561, 360] width 83 height 23
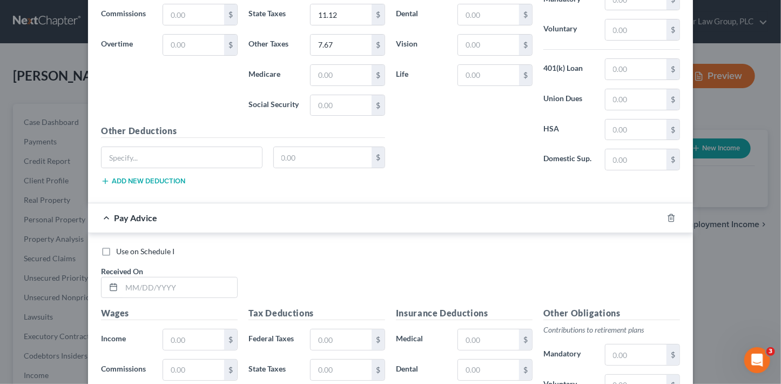
scroll to position [1943, 0]
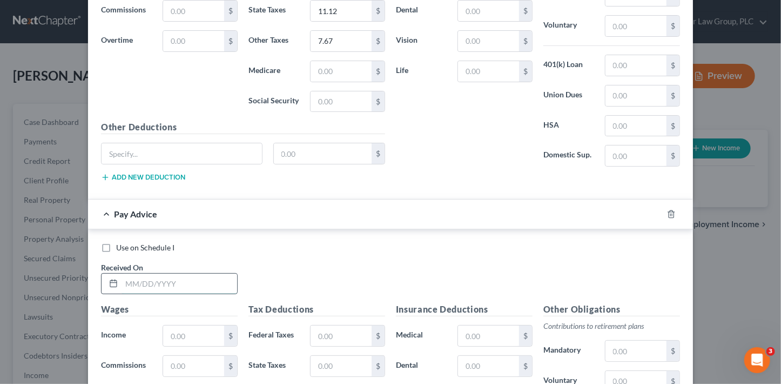
click at [180, 273] on input "text" at bounding box center [180, 283] width 116 height 21
type input "[DATE]"
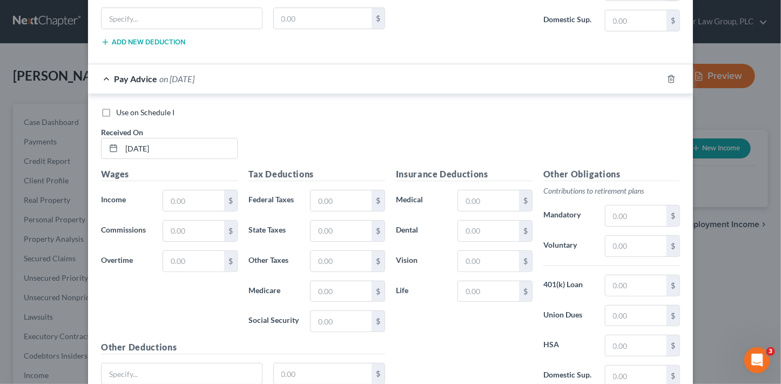
scroll to position [2080, 0]
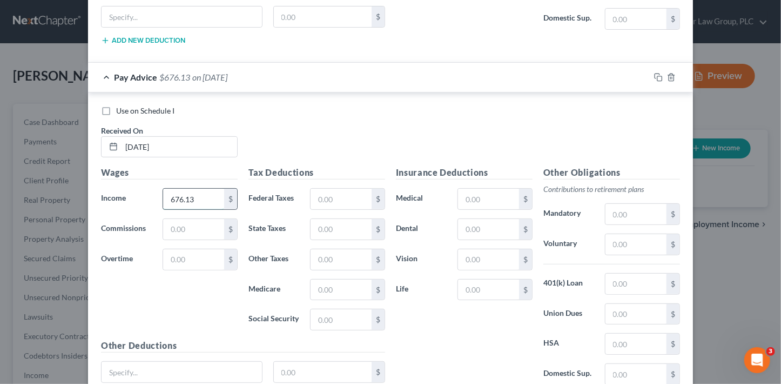
type input "676.13"
type input "41.92"
type input "9.80"
type input "6.76"
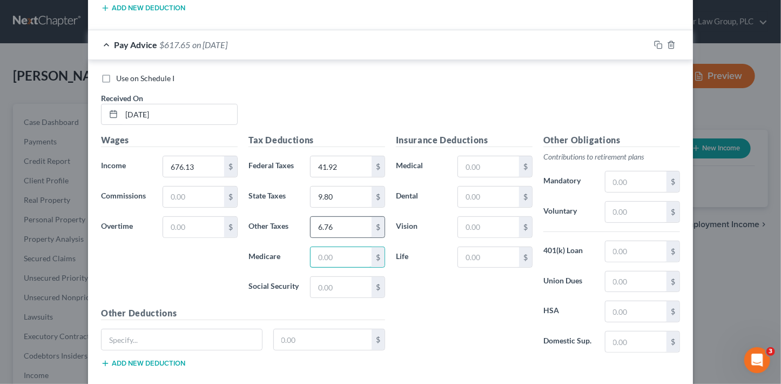
scroll to position [2161, 0]
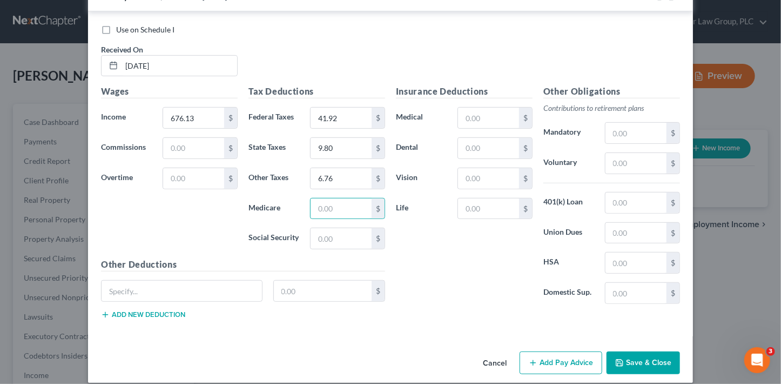
click at [538, 351] on button "Add Pay Advice" at bounding box center [561, 362] width 83 height 23
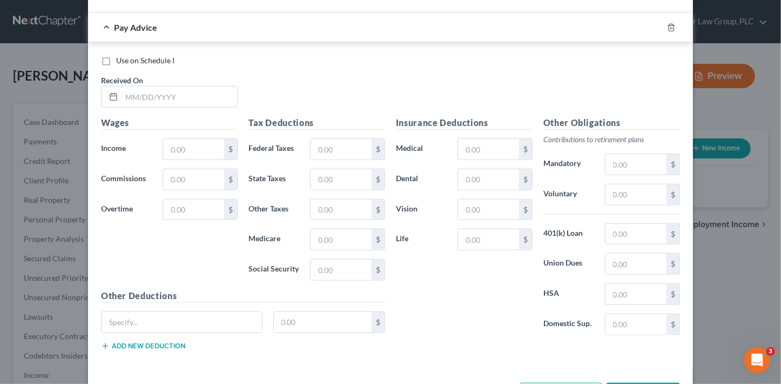
scroll to position [2486, 0]
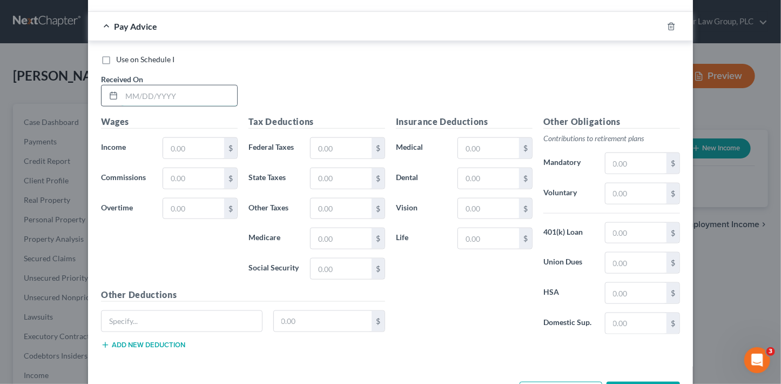
click at [162, 85] on input "text" at bounding box center [180, 95] width 116 height 21
type input "[DATE]"
type input "643.75"
type input "39.91"
type input "9.34"
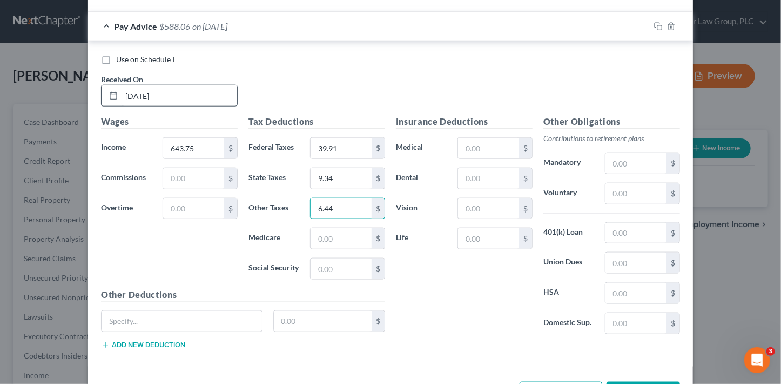
type input "6.44"
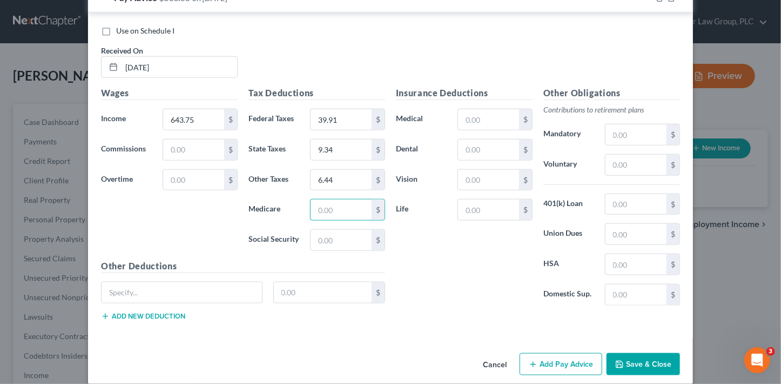
click at [564, 353] on button "Add Pay Advice" at bounding box center [561, 364] width 83 height 23
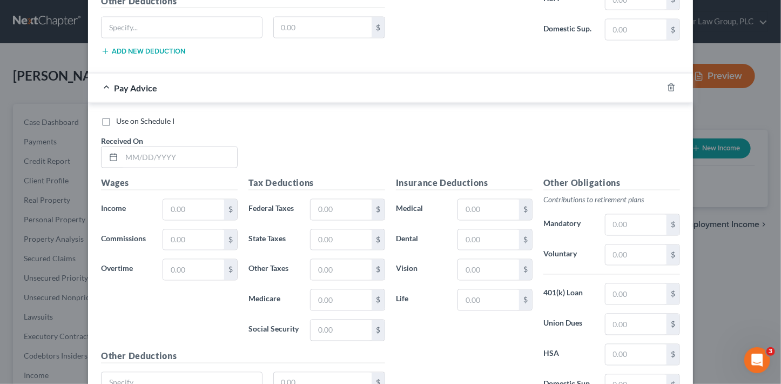
scroll to position [2782, 0]
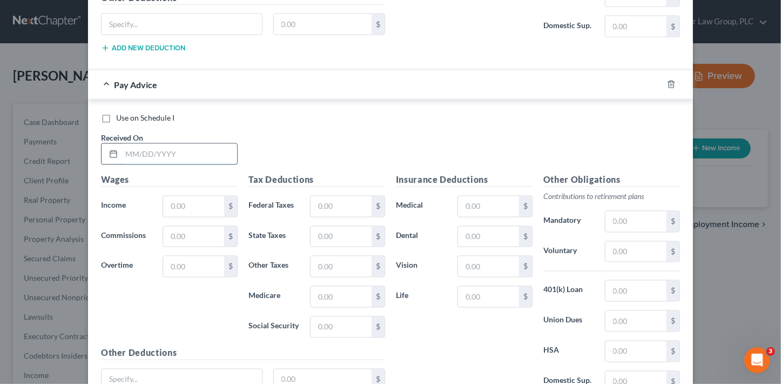
click at [127, 144] on input "text" at bounding box center [180, 154] width 116 height 21
type input "[DATE]"
type input "654.67"
type input "40.55"
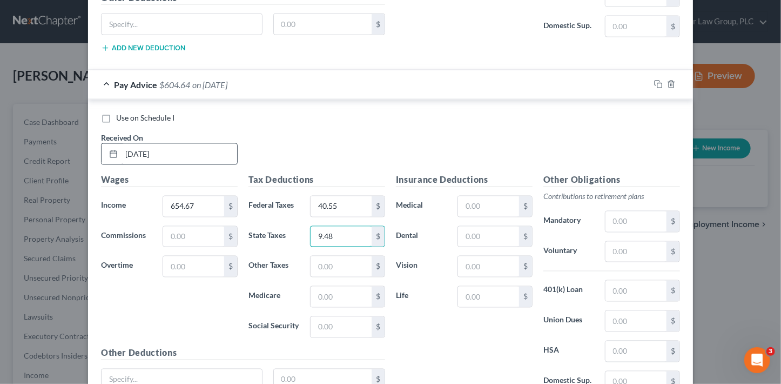
type input "9.48"
type input "6.54"
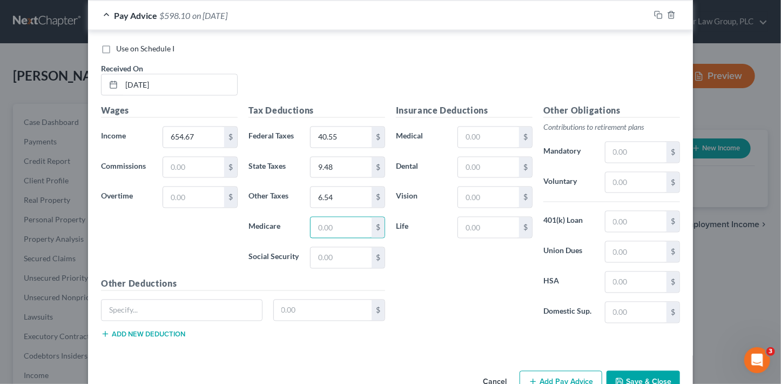
scroll to position [2867, 0]
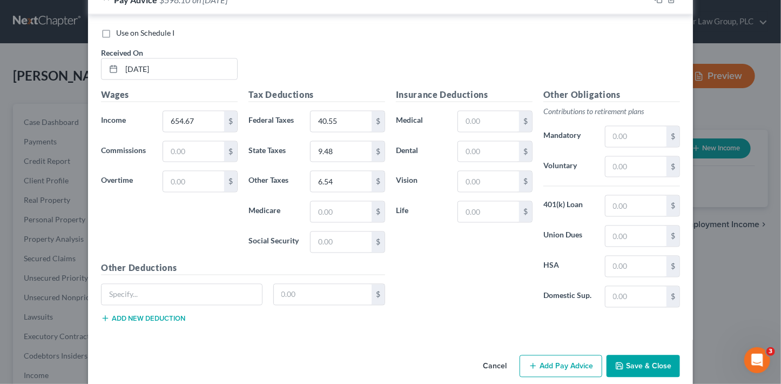
click at [555, 355] on button "Add Pay Advice" at bounding box center [561, 366] width 83 height 23
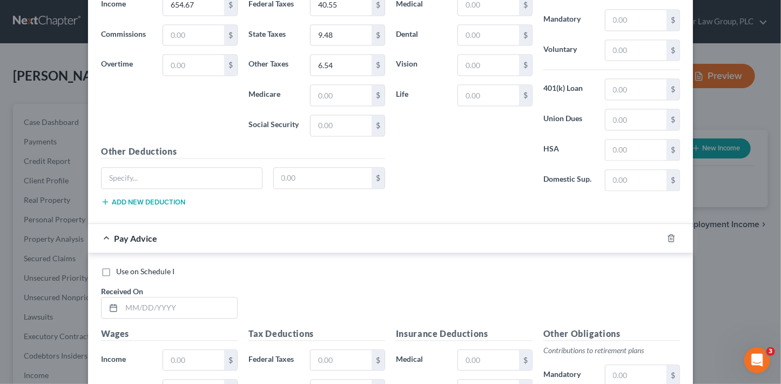
scroll to position [3065, 0]
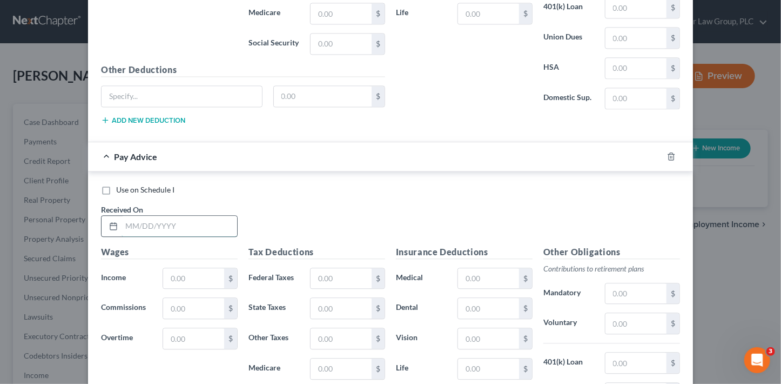
click at [176, 216] on input "text" at bounding box center [180, 226] width 116 height 21
type input "[DATE]"
type input "718.01"
type input "44.52"
type input "10.41"
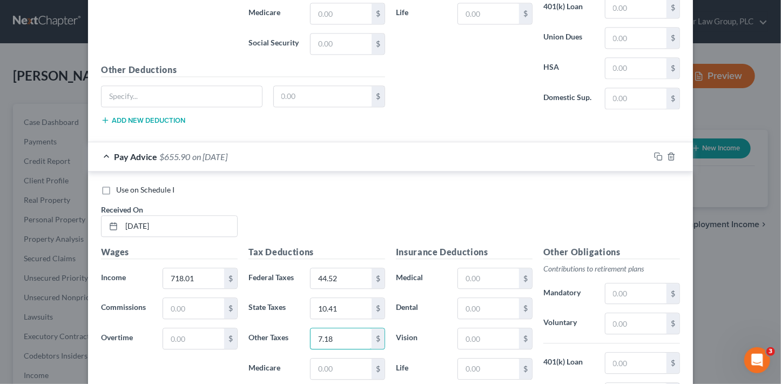
type input "7.18"
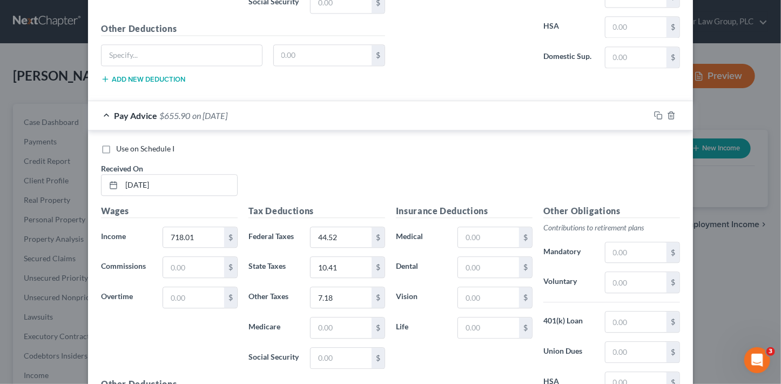
scroll to position [3220, 0]
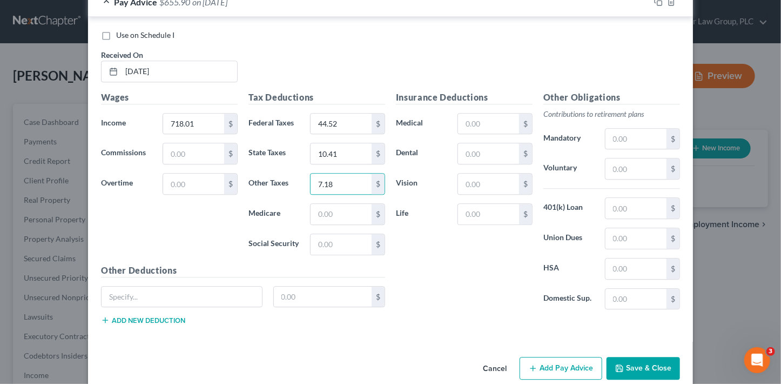
click at [563, 357] on button "Add Pay Advice" at bounding box center [561, 368] width 83 height 23
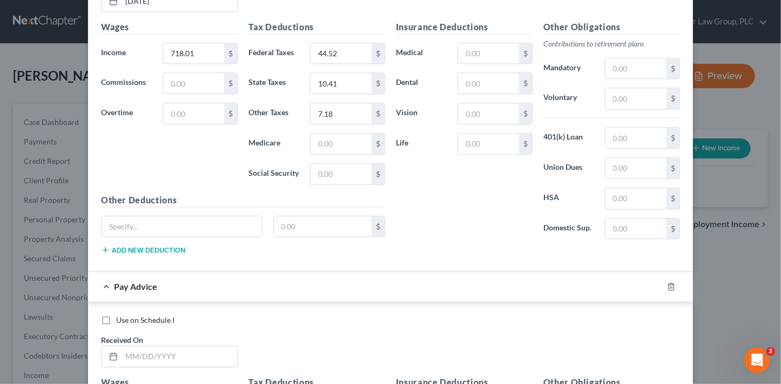
scroll to position [3498, 0]
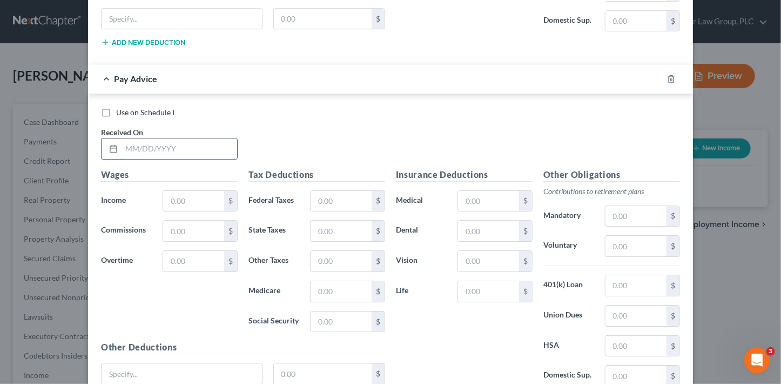
click at [165, 138] on input "text" at bounding box center [180, 148] width 116 height 21
type input "[DATE]"
type input "648.38"
type input "40.20"
type input "9.40"
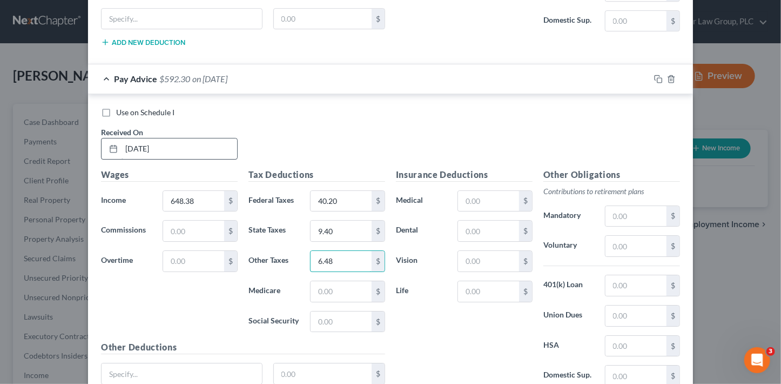
type input "6.48"
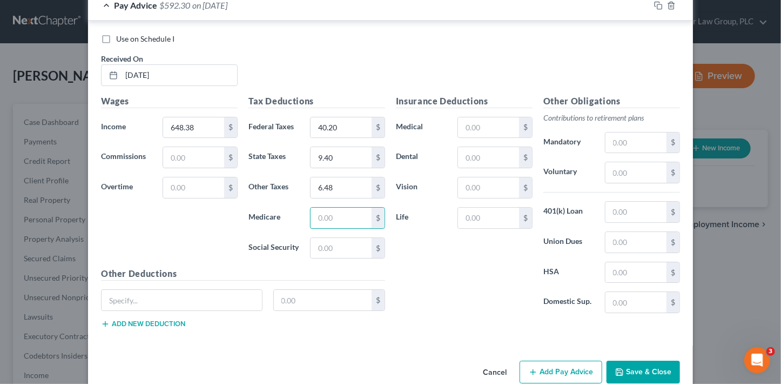
scroll to position [3573, 0]
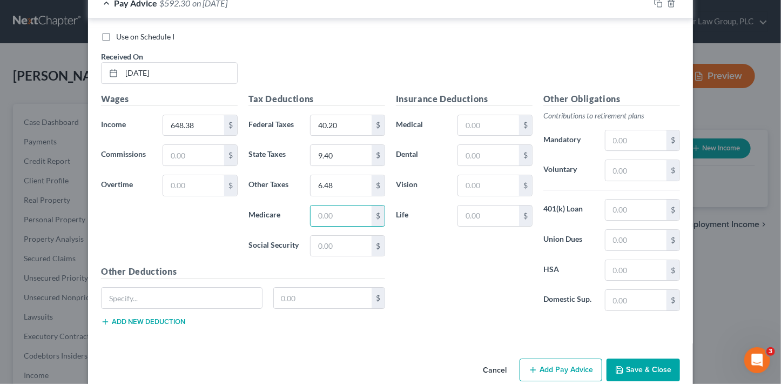
click at [559, 358] on button "Add Pay Advice" at bounding box center [561, 369] width 83 height 23
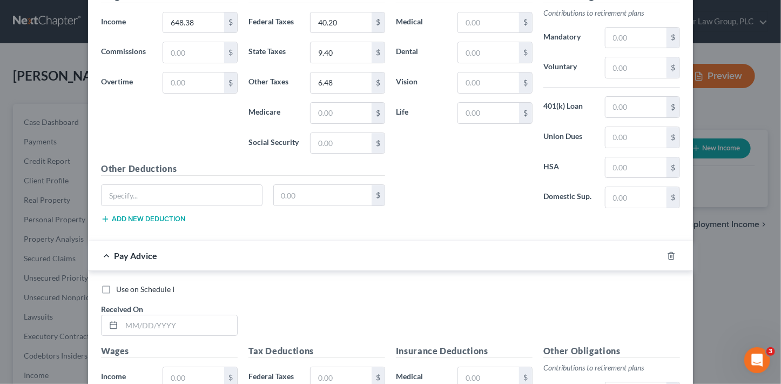
scroll to position [3851, 0]
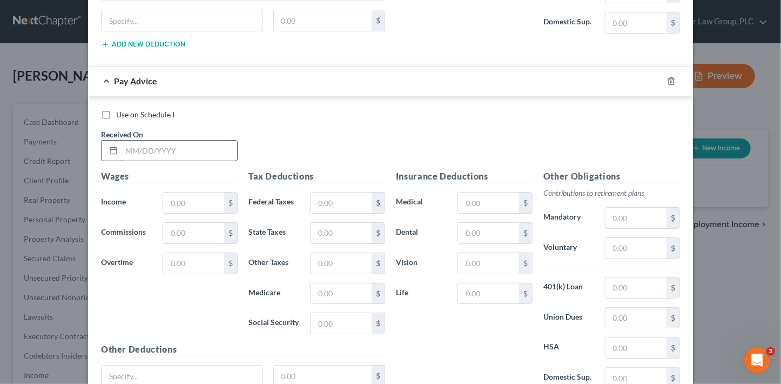
click at [188, 141] on input "text" at bounding box center [180, 151] width 116 height 21
type input "[DATE]"
type input "693.63"
type input "43.00"
type input "10.06"
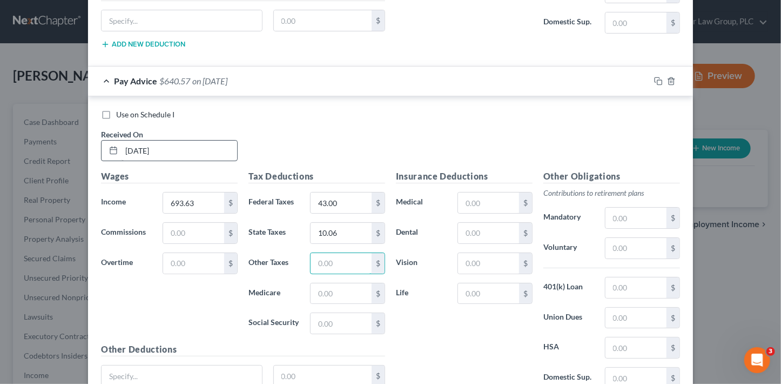
type input "5"
type input "6.94"
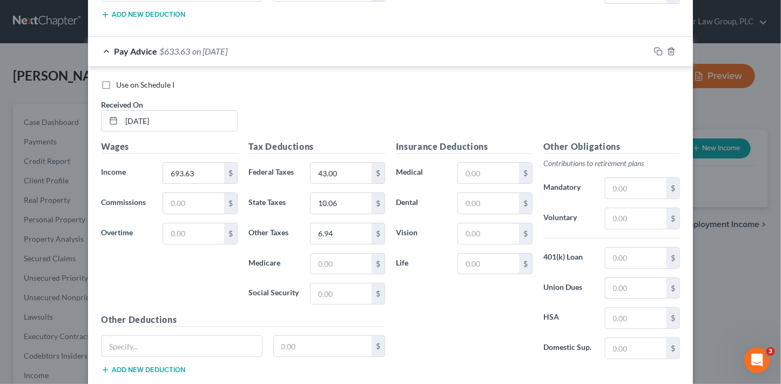
scroll to position [3926, 0]
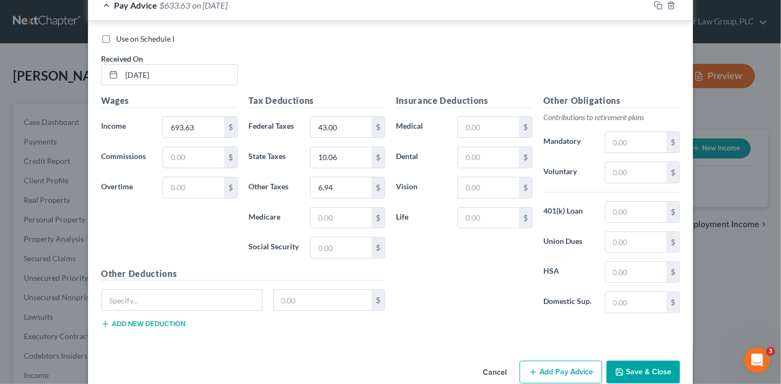
click at [548, 360] on button "Add Pay Advice" at bounding box center [561, 371] width 83 height 23
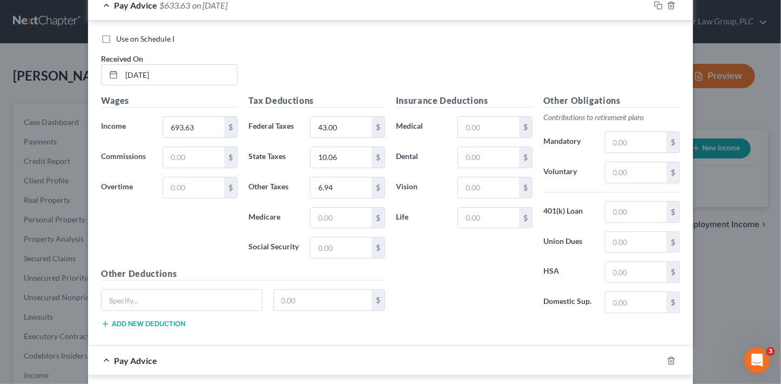
scroll to position [4195, 0]
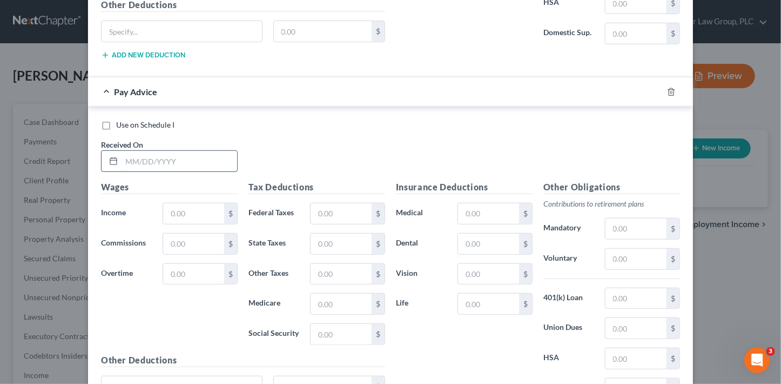
click at [144, 151] on input "text" at bounding box center [180, 161] width 116 height 21
type input "[DATE]"
type input "693.63"
type input "43.00"
type input "10.06"
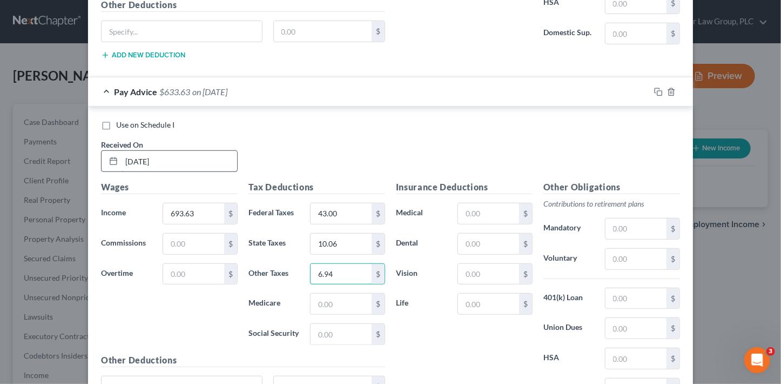
type input "6.94"
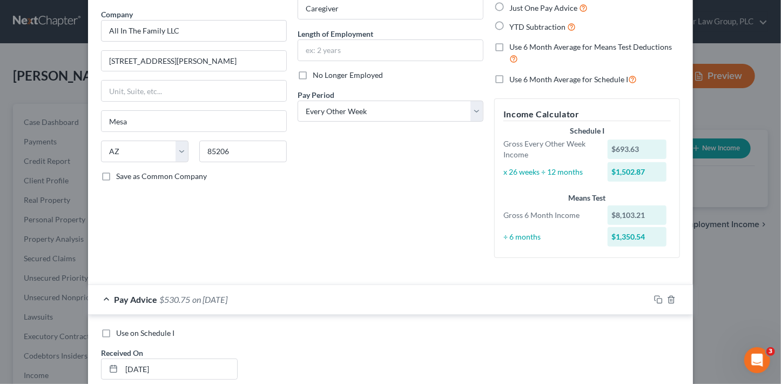
scroll to position [0, 0]
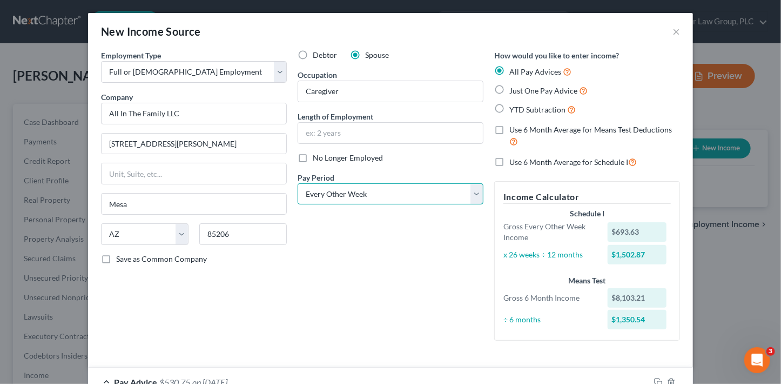
click at [338, 185] on select "Select Monthly Twice Monthly Every Other Week Weekly" at bounding box center [391, 194] width 186 height 22
select select "1"
click at [298, 183] on select "Select Monthly Twice Monthly Every Other Week Weekly" at bounding box center [391, 194] width 186 height 22
click at [387, 245] on div "Debtor Spouse Occupation Caregiver Length of Employment No Longer Employed Pay …" at bounding box center [390, 199] width 197 height 299
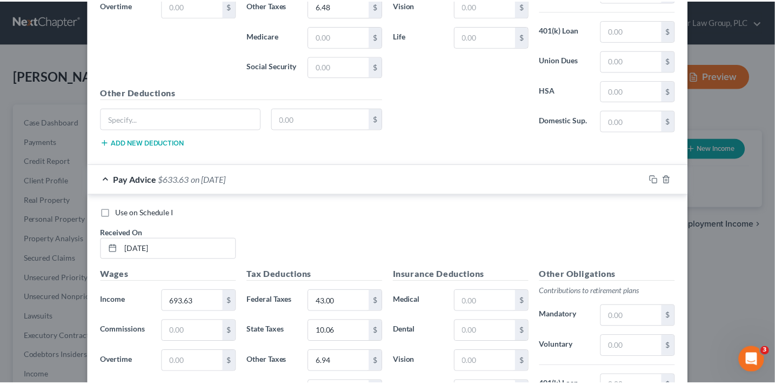
scroll to position [4277, 0]
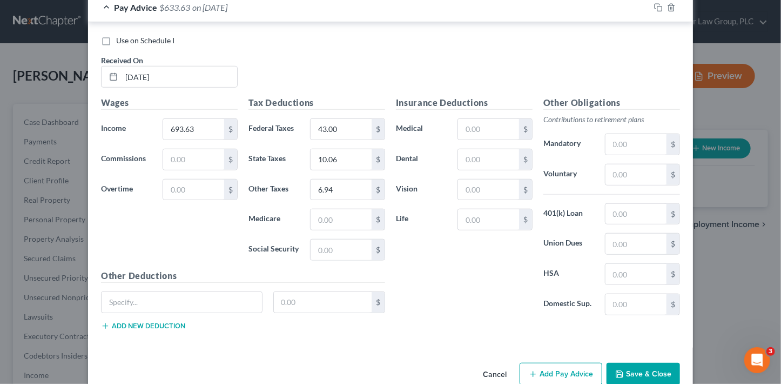
click at [627, 363] on button "Save & Close" at bounding box center [644, 374] width 74 height 23
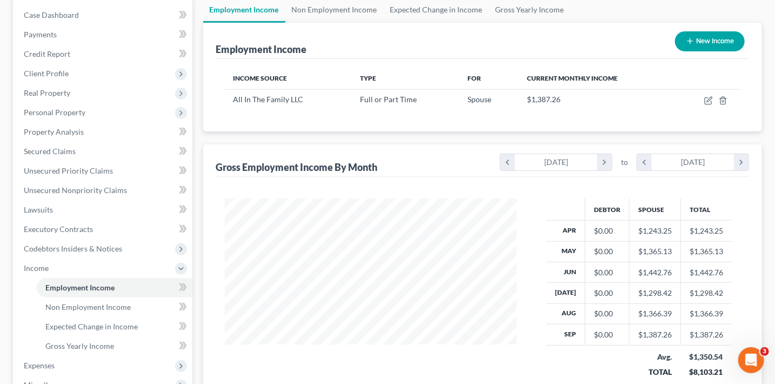
scroll to position [67, 0]
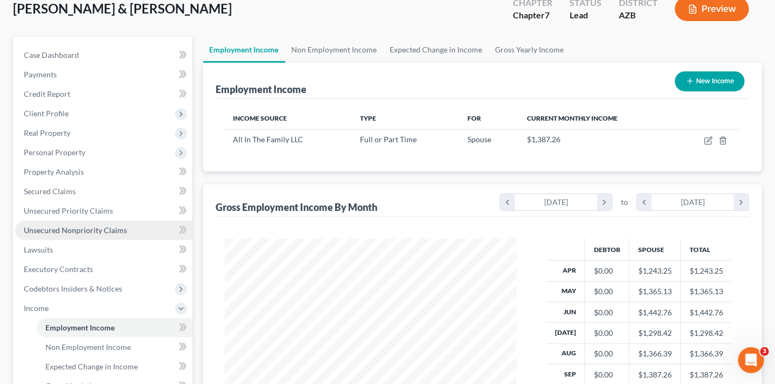
click at [68, 230] on span "Unsecured Nonpriority Claims" at bounding box center [75, 229] width 103 height 9
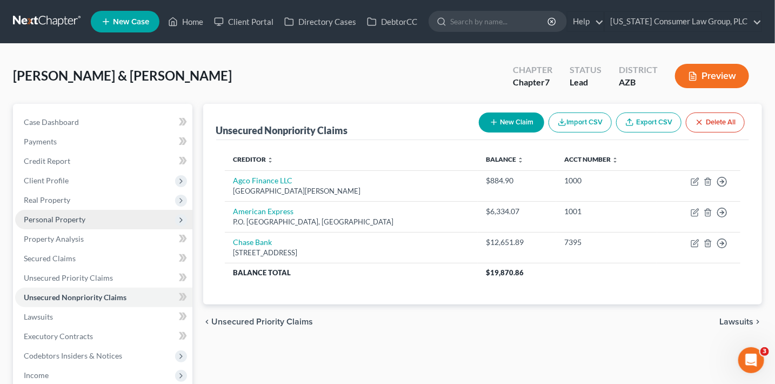
click at [61, 219] on span "Personal Property" at bounding box center [55, 219] width 62 height 9
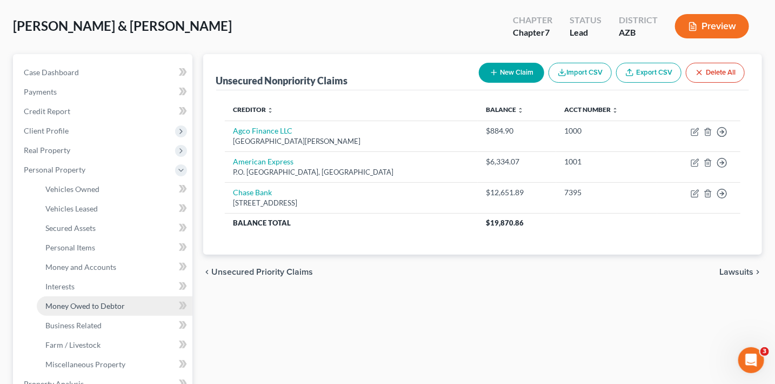
scroll to position [58, 0]
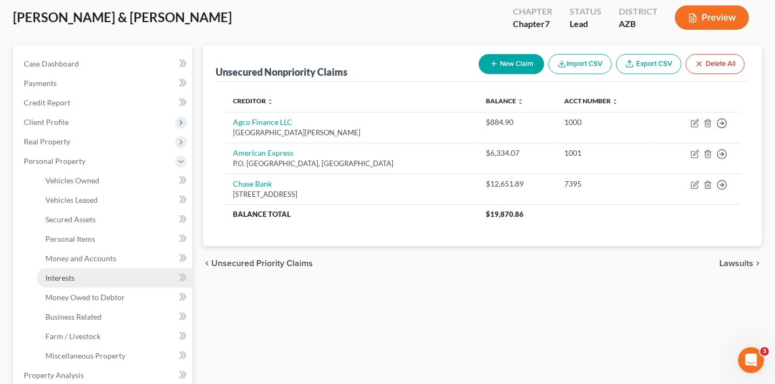
click at [80, 277] on link "Interests" at bounding box center [115, 277] width 156 height 19
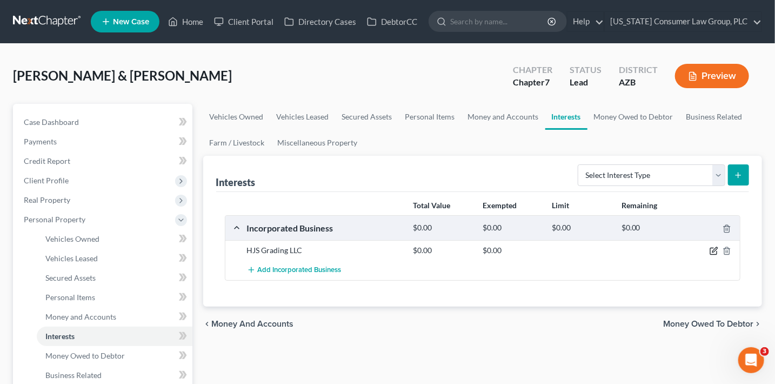
click at [713, 248] on icon "button" at bounding box center [713, 251] width 6 height 6
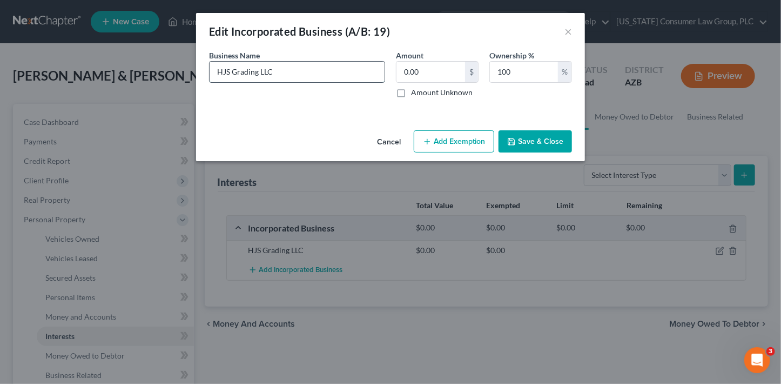
click at [303, 73] on input "HJS Grading LLC" at bounding box center [297, 72] width 175 height 21
type input "HJS Grading LLC [no longer doing business]"
click at [556, 137] on button "Save & Close" at bounding box center [536, 141] width 74 height 23
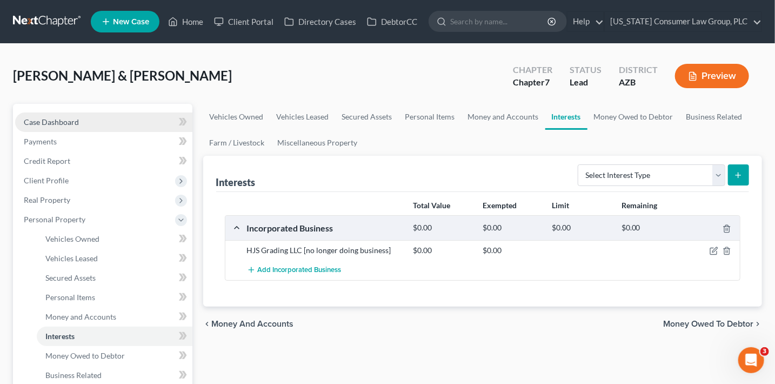
click at [75, 118] on span "Case Dashboard" at bounding box center [51, 121] width 55 height 9
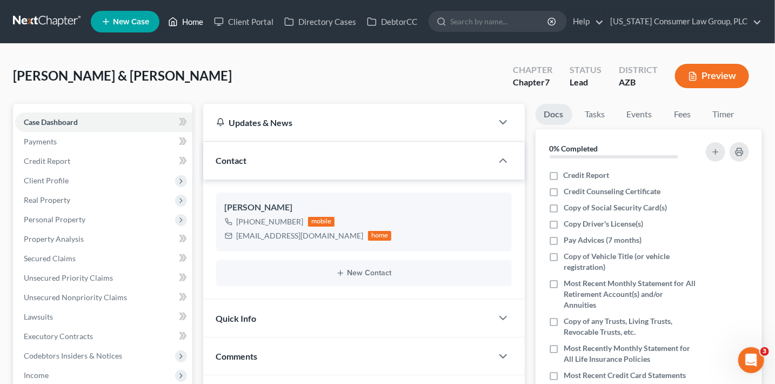
click at [194, 19] on link "Home" at bounding box center [186, 21] width 46 height 19
click at [199, 21] on link "Home" at bounding box center [186, 21] width 46 height 19
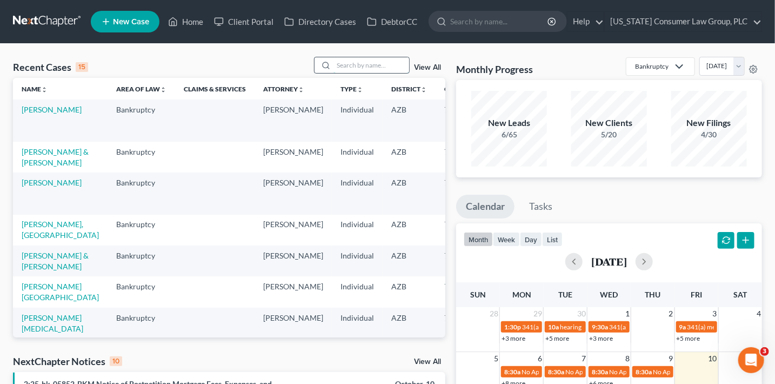
click at [382, 62] on input "search" at bounding box center [371, 65] width 76 height 16
type input "[PERSON_NAME]"
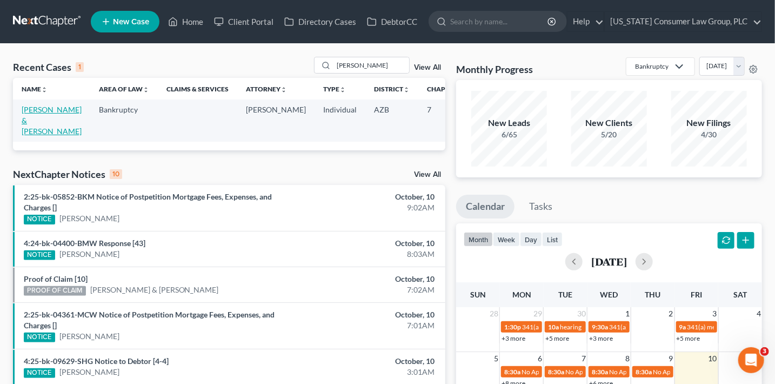
click at [25, 131] on link "[PERSON_NAME] & [PERSON_NAME]" at bounding box center [52, 120] width 60 height 31
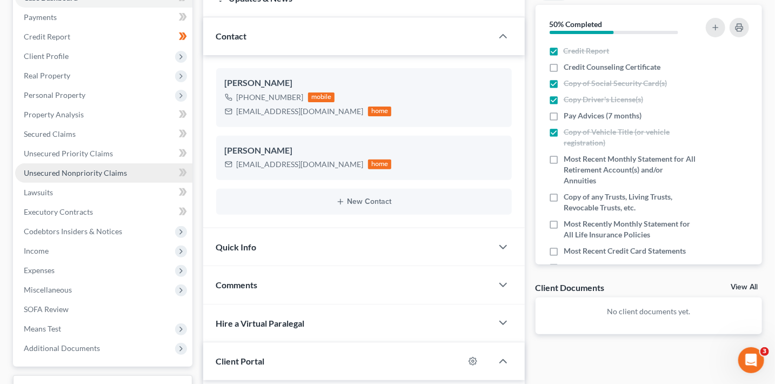
scroll to position [126, 0]
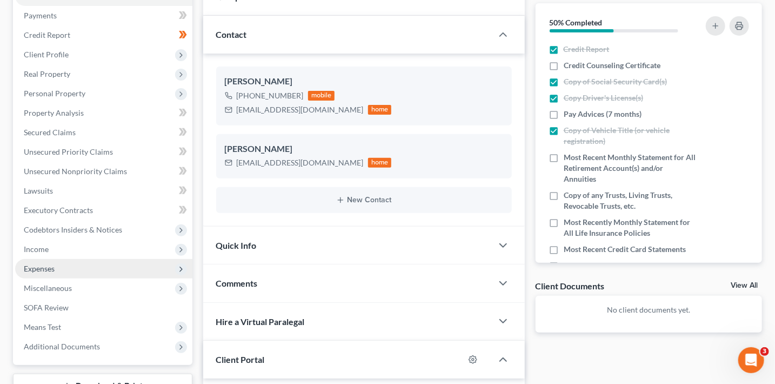
click at [42, 264] on span "Expenses" at bounding box center [39, 268] width 31 height 9
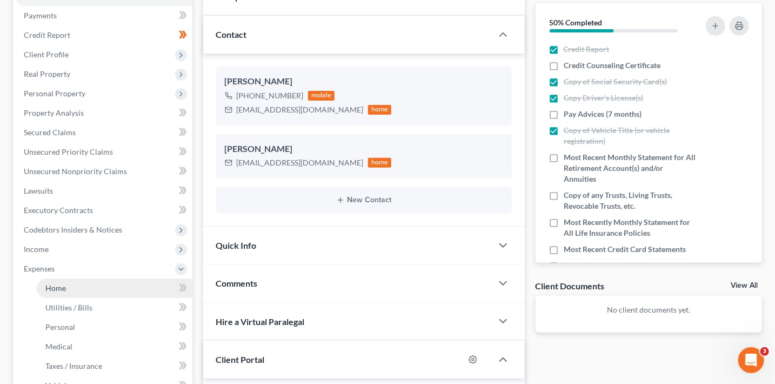
click at [74, 285] on link "Home" at bounding box center [115, 287] width 156 height 19
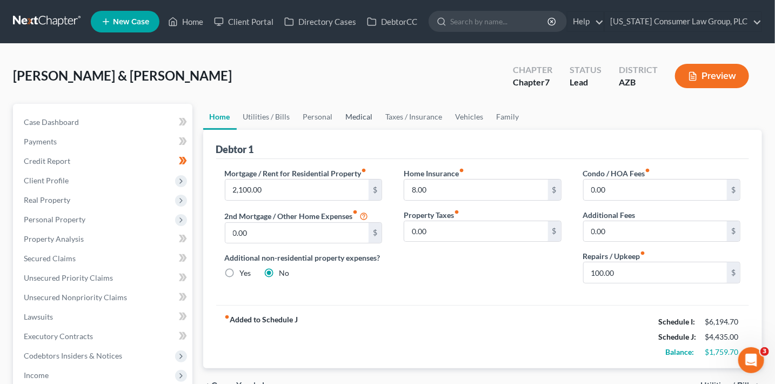
click at [344, 115] on link "Medical" at bounding box center [359, 117] width 40 height 26
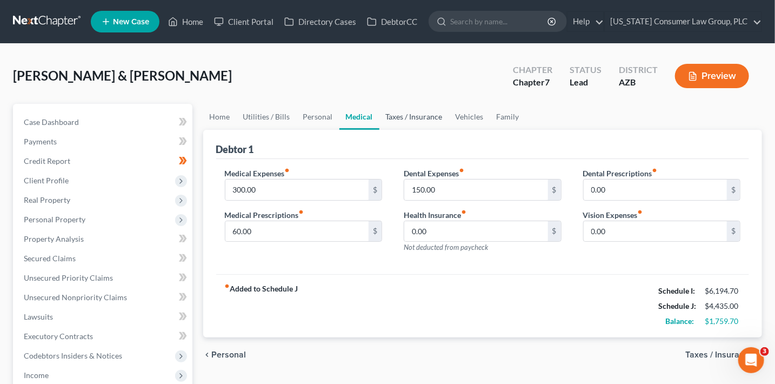
click at [402, 118] on link "Taxes / Insurance" at bounding box center [414, 117] width 70 height 26
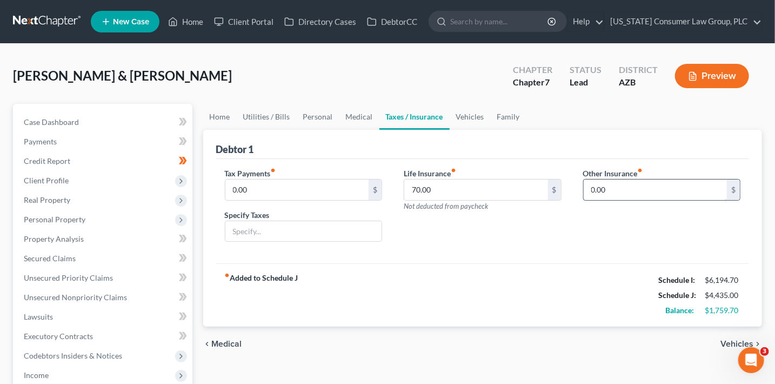
click at [645, 189] on input "0.00" at bounding box center [656, 189] width 144 height 21
type input "43.80"
type input "Short Term Disability Insurance"
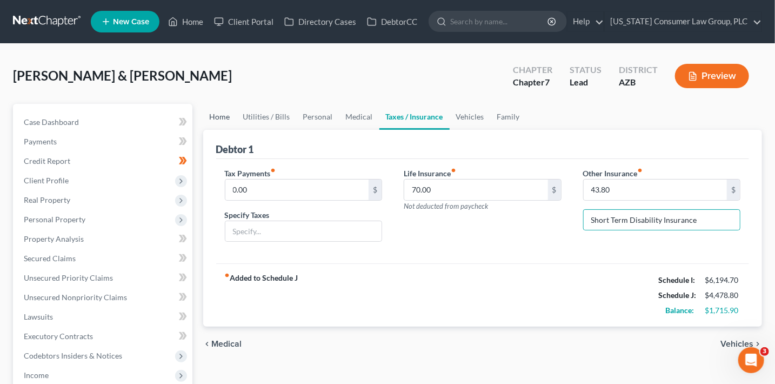
click at [223, 116] on link "Home" at bounding box center [220, 117] width 34 height 26
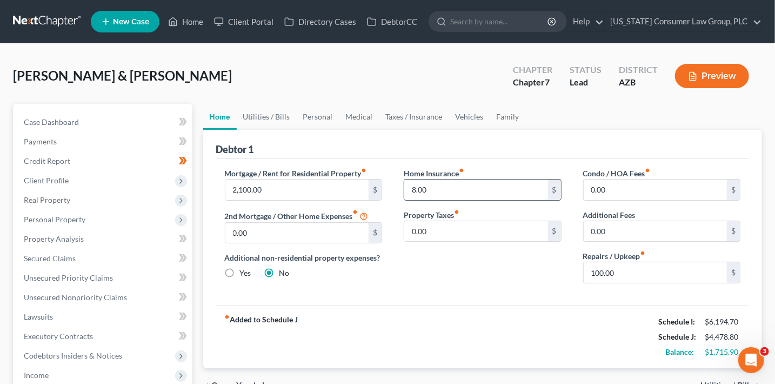
click at [445, 190] on input "8.00" at bounding box center [476, 189] width 144 height 21
click at [503, 116] on link "Family" at bounding box center [508, 117] width 36 height 26
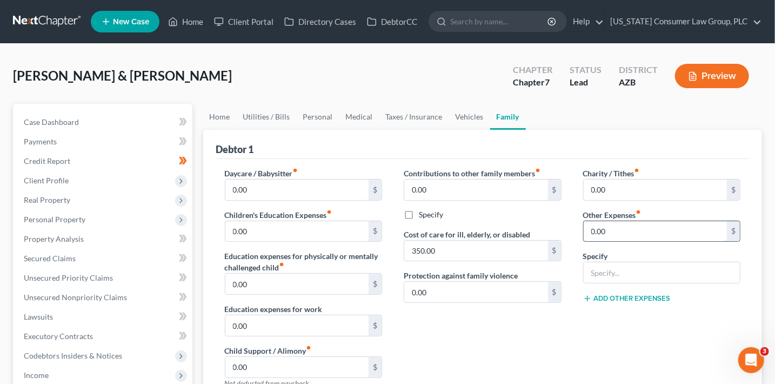
click at [611, 229] on input "0.00" at bounding box center [656, 231] width 144 height 21
type input "76.82"
click at [429, 116] on link "Taxes / Insurance" at bounding box center [414, 117] width 70 height 26
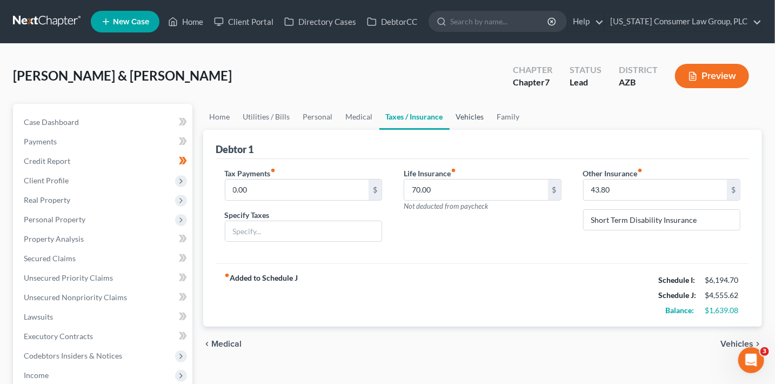
click at [473, 115] on link "Vehicles" at bounding box center [470, 117] width 41 height 26
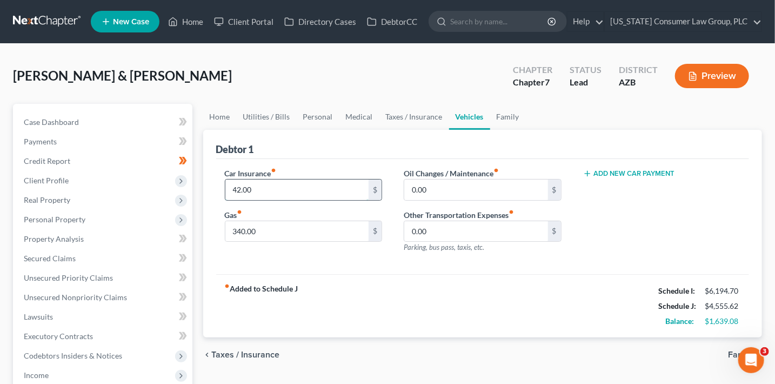
click at [325, 191] on input "42.00" at bounding box center [297, 189] width 144 height 21
click at [356, 109] on link "Medical" at bounding box center [359, 117] width 40 height 26
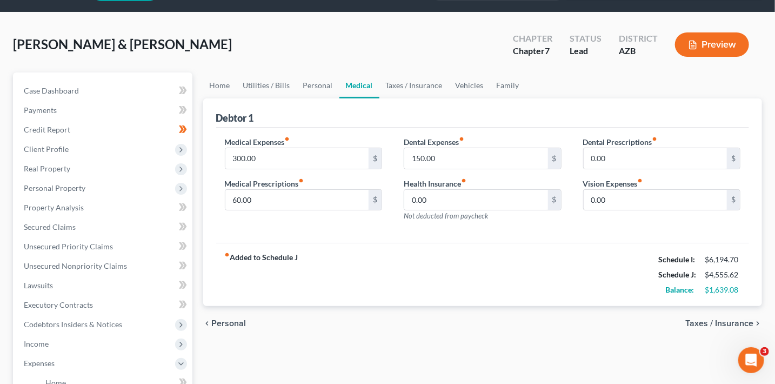
scroll to position [41, 0]
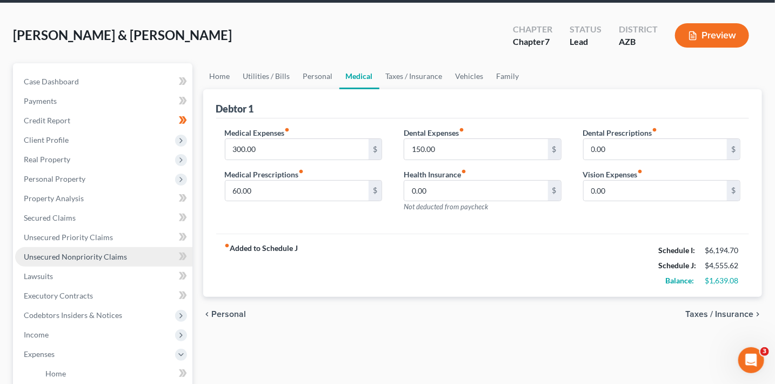
click at [108, 256] on span "Unsecured Nonpriority Claims" at bounding box center [75, 256] width 103 height 9
click at [108, 256] on body "Home New Case Client Portal Directory Cases DebtorCC [US_STATE] Consumer Law Gr…" at bounding box center [387, 324] width 775 height 730
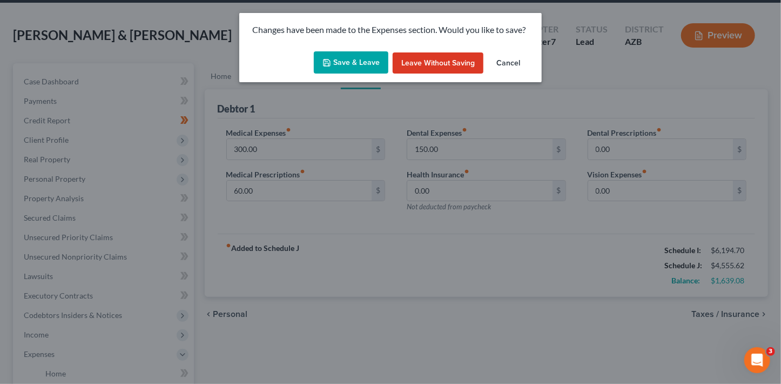
click at [362, 65] on button "Save & Leave" at bounding box center [351, 62] width 75 height 23
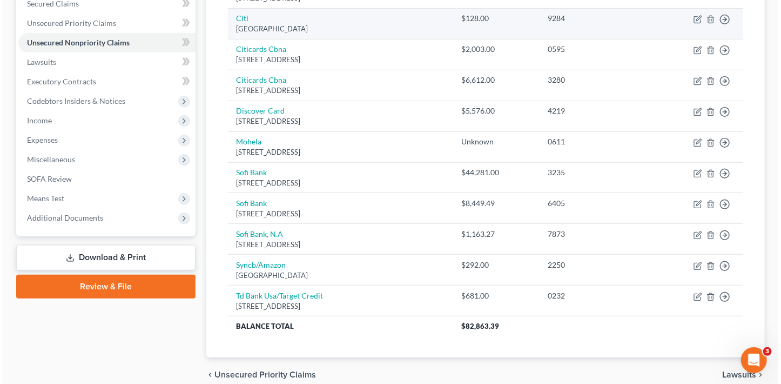
scroll to position [302, 0]
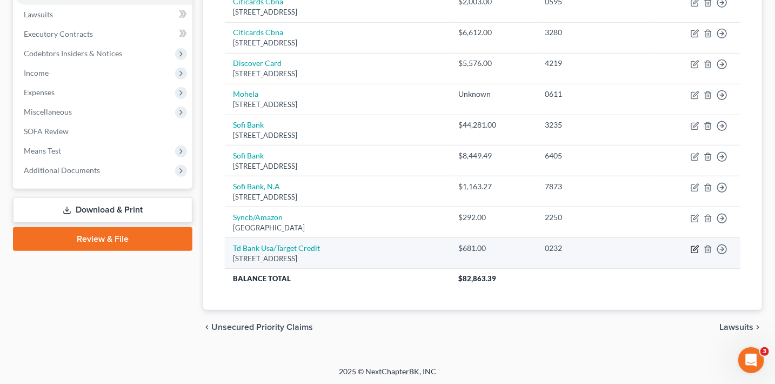
click at [694, 246] on icon "button" at bounding box center [695, 247] width 5 height 5
select select "24"
select select "2"
select select "0"
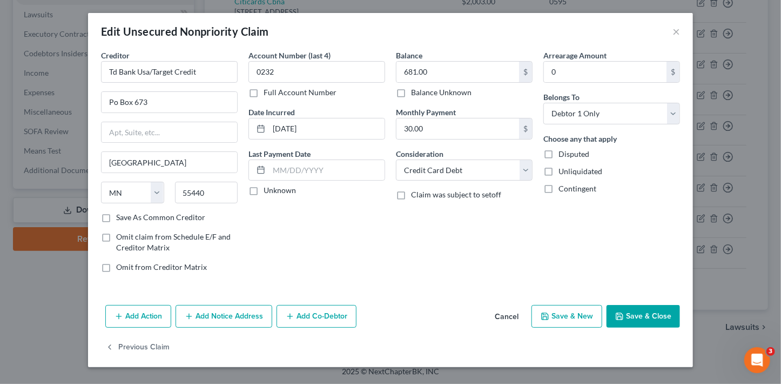
click at [238, 318] on button "Add Notice Address" at bounding box center [224, 316] width 97 height 23
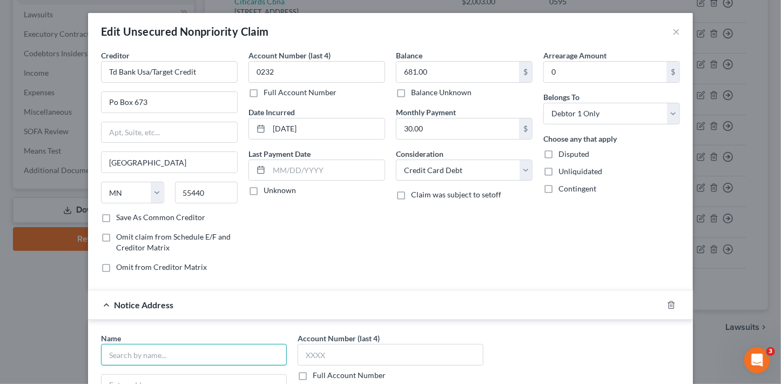
click at [179, 359] on input "text" at bounding box center [194, 355] width 186 height 22
click at [182, 356] on input "text" at bounding box center [194, 355] width 186 height 22
click at [189, 371] on div "AllianceOne Receivables Managment, Inc." at bounding box center [179, 373] width 139 height 11
type input "AllianceOne Receivables Managment, Inc."
type input "[STREET_ADDRESS][PERSON_NAME]"
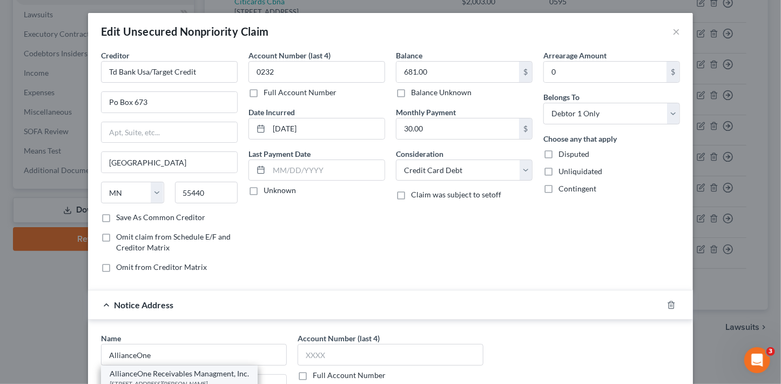
type input "Plymouth Meeting"
select select "39"
type input "19462"
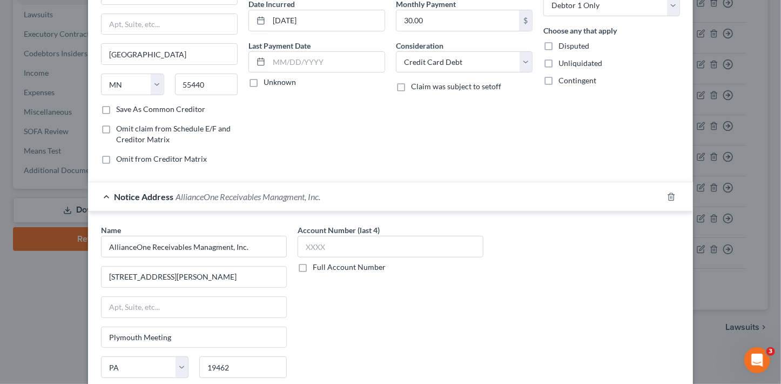
scroll to position [171, 0]
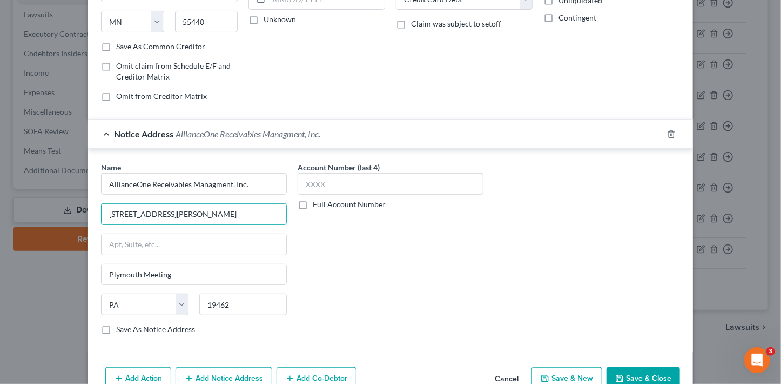
drag, startPoint x: 245, startPoint y: 216, endPoint x: 64, endPoint y: 201, distance: 181.7
click at [64, 201] on div "Edit Unsecured Nonpriority Claim × Creditor * Td Bank Usa/Target Credit Po Box …" at bounding box center [390, 192] width 781 height 384
type input "[STREET_ADDRESS]"
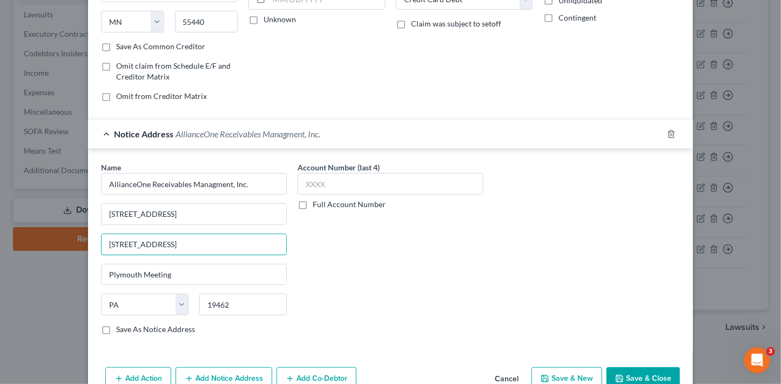
type input "[STREET_ADDRESS]"
type input "19422"
type input "Blue Bell"
click at [121, 324] on input "Save As Notice Address" at bounding box center [124, 327] width 7 height 7
checkbox input "true"
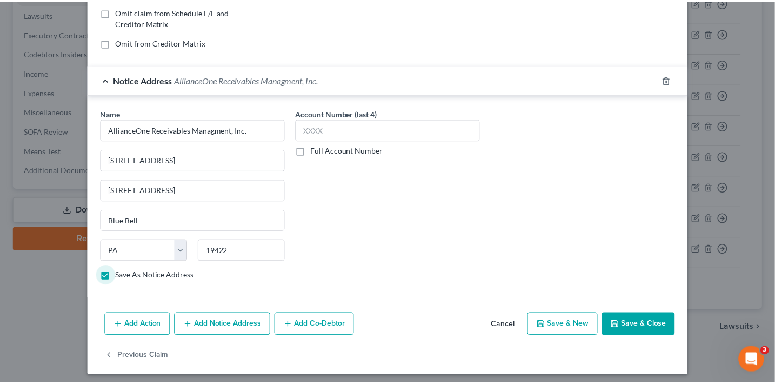
scroll to position [227, 0]
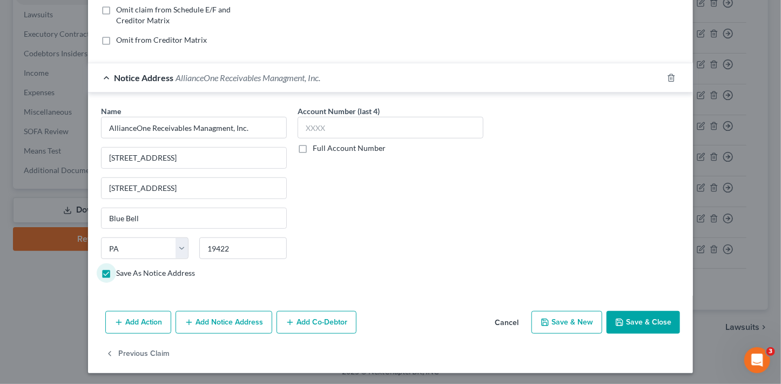
click at [634, 323] on button "Save & Close" at bounding box center [644, 322] width 74 height 23
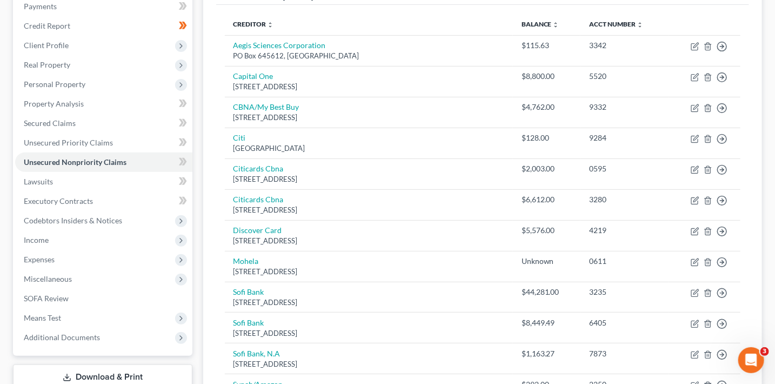
scroll to position [124, 0]
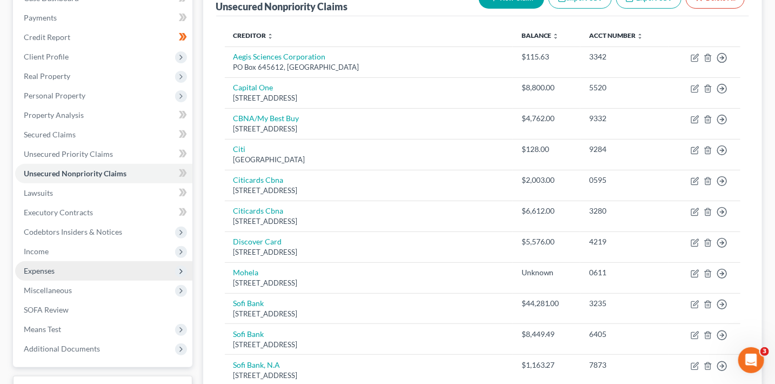
click at [57, 275] on span "Expenses" at bounding box center [103, 270] width 177 height 19
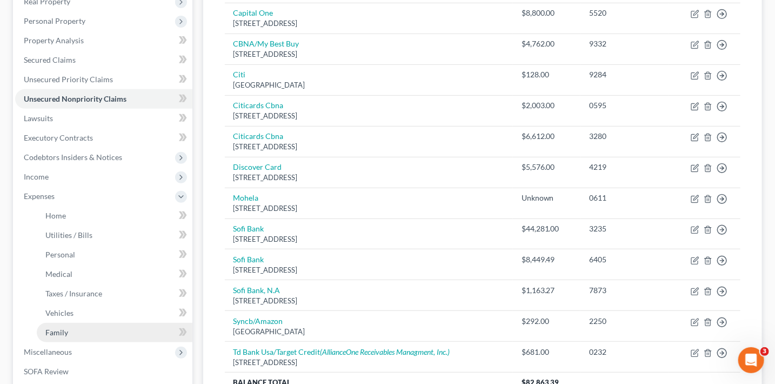
scroll to position [200, 0]
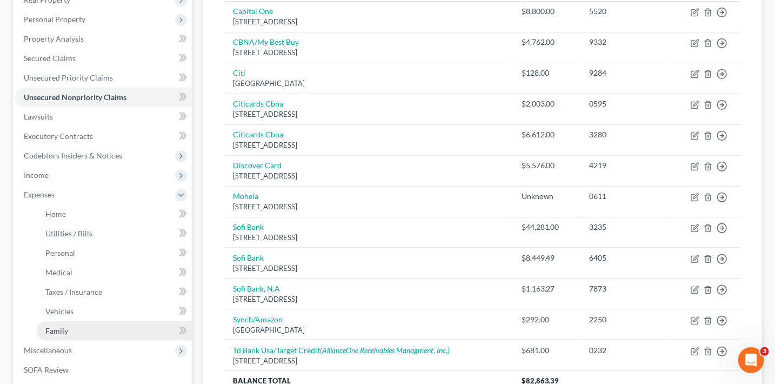
click at [84, 325] on link "Family" at bounding box center [115, 330] width 156 height 19
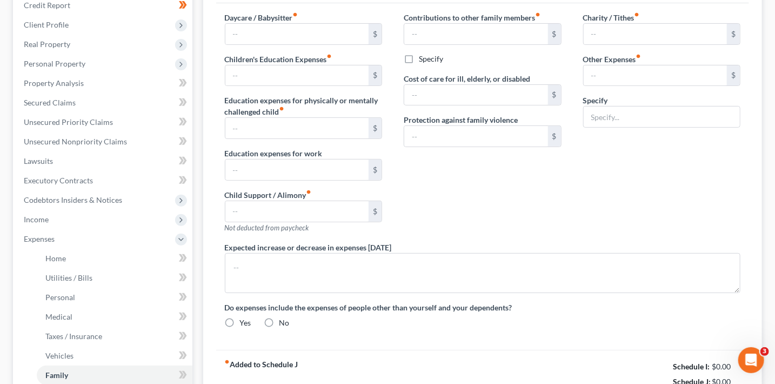
type input "0.00"
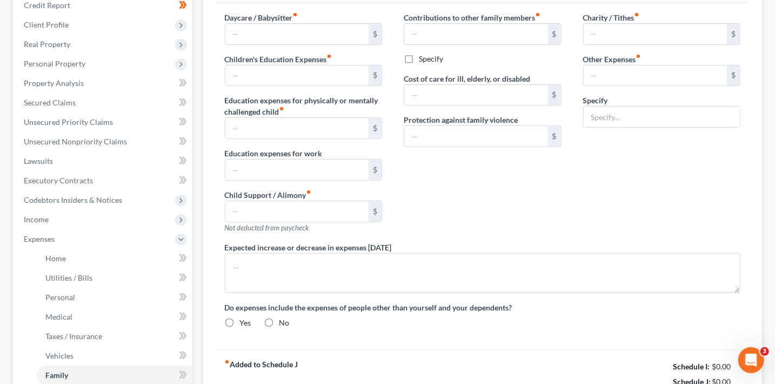
type input "0.00"
type input "350.00"
type input "0.00"
type input "76.82"
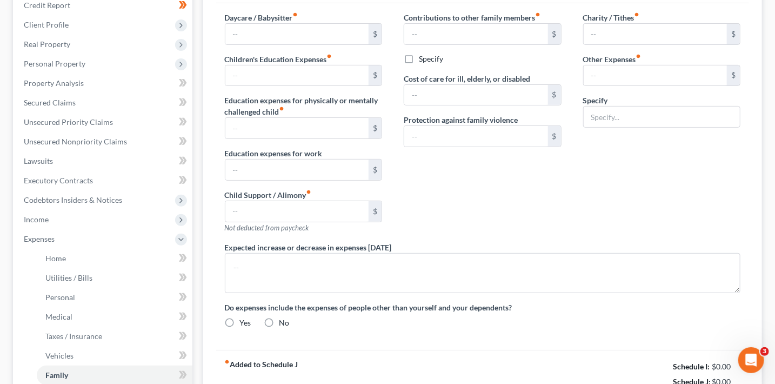
radio input "true"
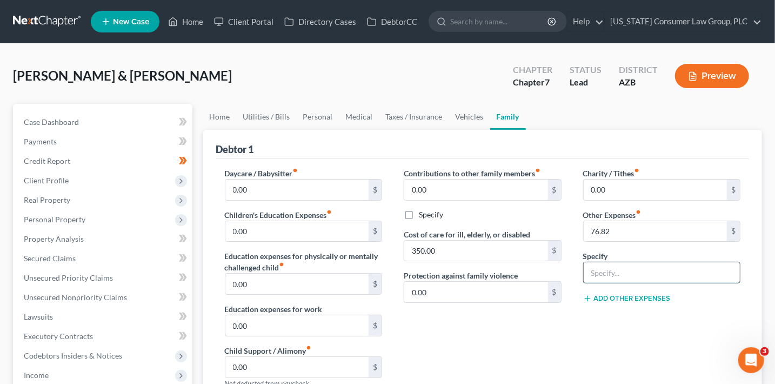
click at [645, 268] on input "text" at bounding box center [662, 272] width 157 height 21
type input "Storage Unit Fees"
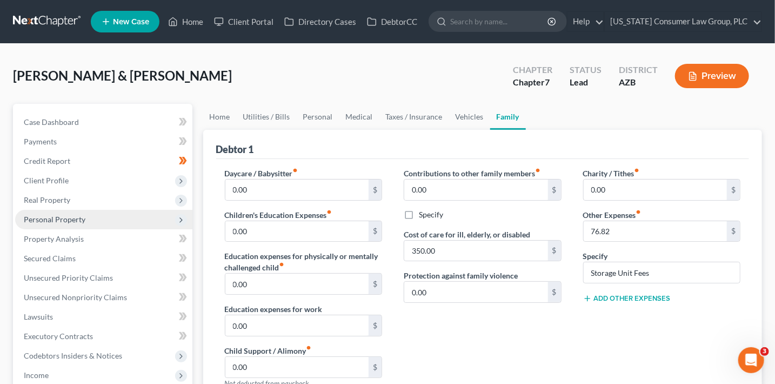
click at [78, 216] on span "Personal Property" at bounding box center [55, 219] width 62 height 9
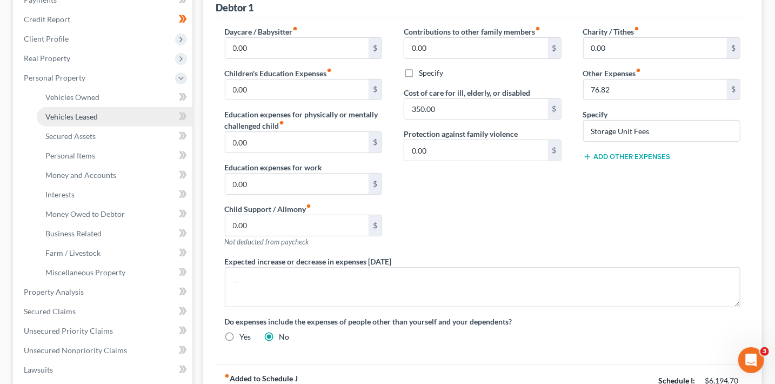
scroll to position [143, 0]
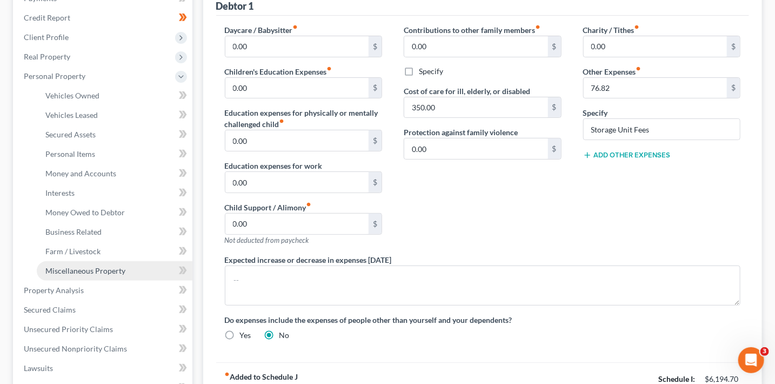
click at [113, 266] on span "Miscellaneous Property" at bounding box center [85, 270] width 80 height 9
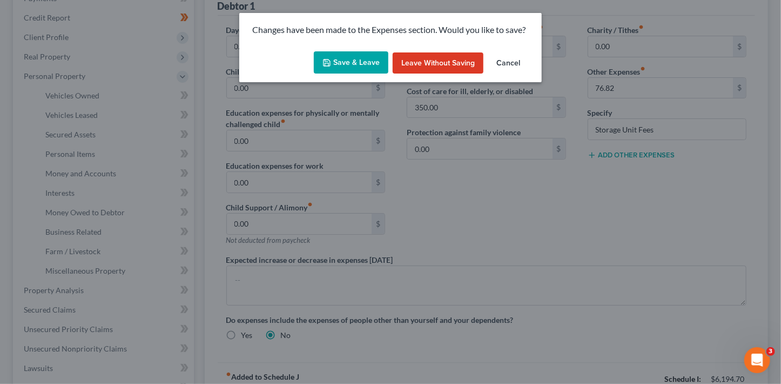
click at [375, 71] on button "Save & Leave" at bounding box center [351, 62] width 75 height 23
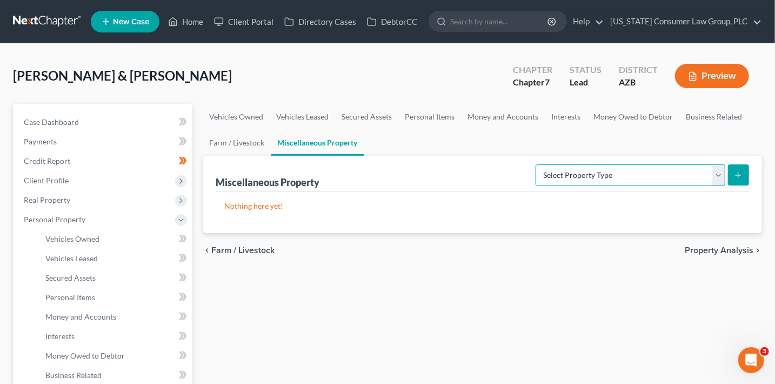
click at [571, 182] on select "Select Property Type Assigned for Creditor Benefit [DATE] (SOFA: 12) Holding fo…" at bounding box center [631, 175] width 190 height 22
select select "stored_within_1_year"
click at [536, 164] on select "Select Property Type Assigned for Creditor Benefit [DATE] (SOFA: 12) Holding fo…" at bounding box center [631, 175] width 190 height 22
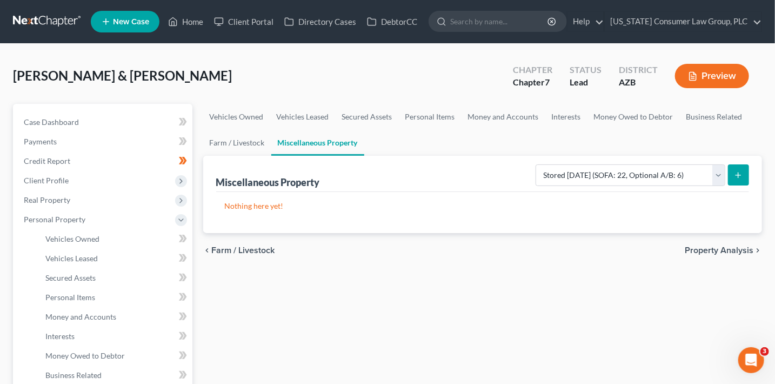
click at [733, 180] on button "submit" at bounding box center [738, 174] width 21 height 21
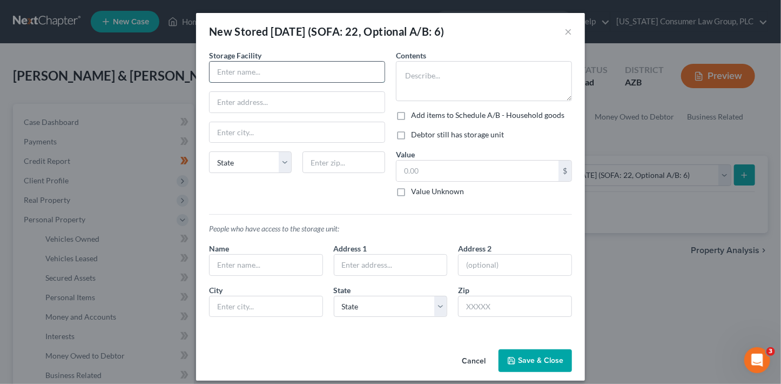
click at [311, 73] on input "text" at bounding box center [297, 72] width 175 height 21
click at [219, 71] on input "UHaul Moving & Storage at [GEOGRAPHIC_DATA]" at bounding box center [297, 72] width 175 height 21
drag, startPoint x: 365, startPoint y: 73, endPoint x: 236, endPoint y: 65, distance: 129.4
click at [236, 65] on input "U-Haul Moving & Storage at [GEOGRAPHIC_DATA]" at bounding box center [297, 72] width 175 height 21
type input "U-Haul Moving & Storage at [GEOGRAPHIC_DATA]"
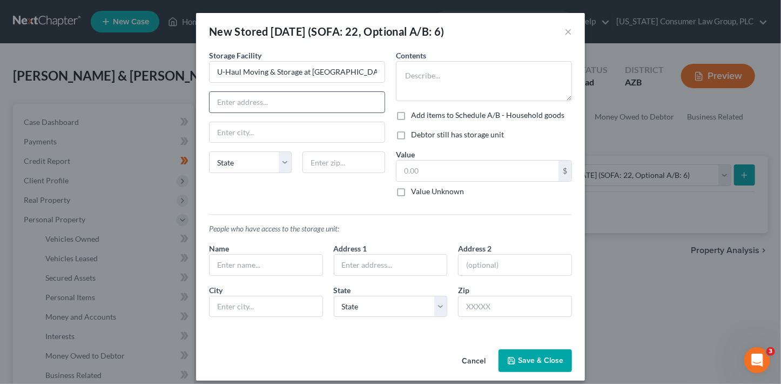
click at [308, 101] on input "text" at bounding box center [297, 102] width 175 height 21
paste input "[STREET_ADDRESS][PERSON_NAME]"
type input "[STREET_ADDRESS][PERSON_NAME]"
paste input "85205"
type input "85205"
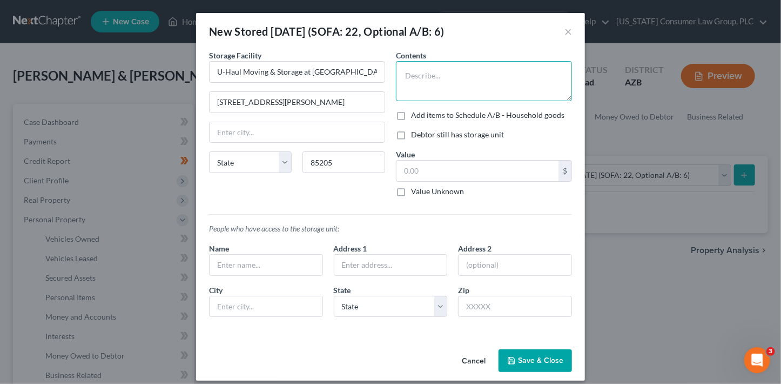
type input "Mesa"
select select "3"
click at [455, 70] on textarea at bounding box center [484, 81] width 176 height 40
type textarea "Household good, personal property"
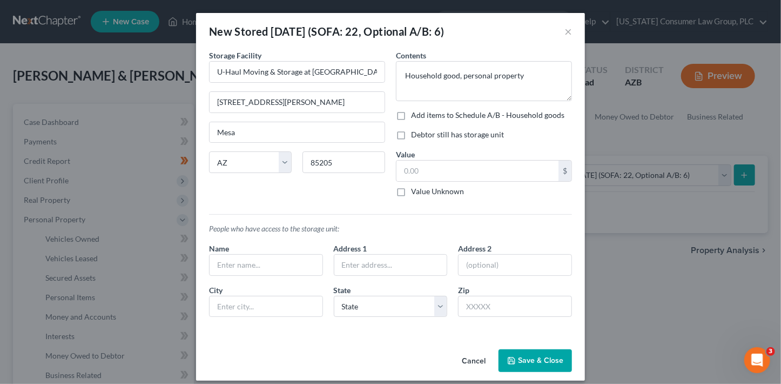
click at [492, 112] on label "Add items to Schedule A/B - Household goods" at bounding box center [487, 115] width 153 height 11
click at [423, 112] on input "Add items to Schedule A/B - Household goods" at bounding box center [419, 113] width 7 height 7
checkbox input "true"
click at [469, 172] on input "text" at bounding box center [478, 171] width 162 height 21
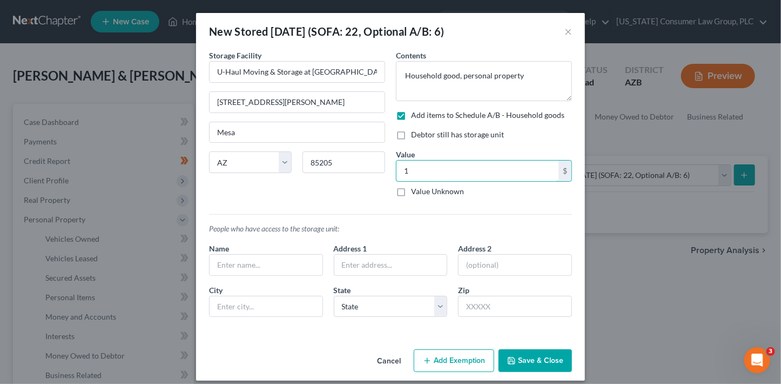
type input "1"
click at [540, 360] on button "Save & Close" at bounding box center [536, 360] width 74 height 23
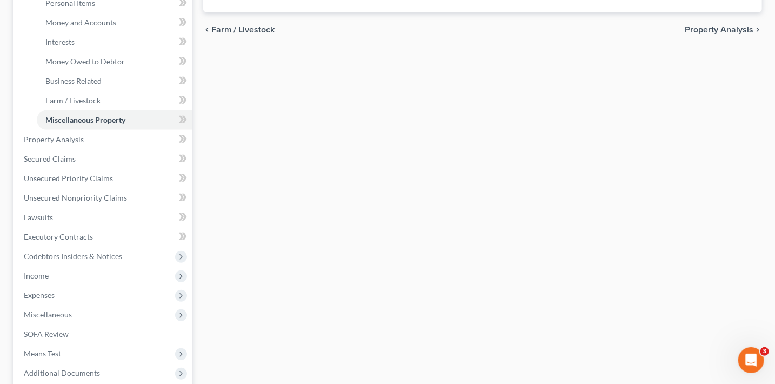
scroll to position [315, 0]
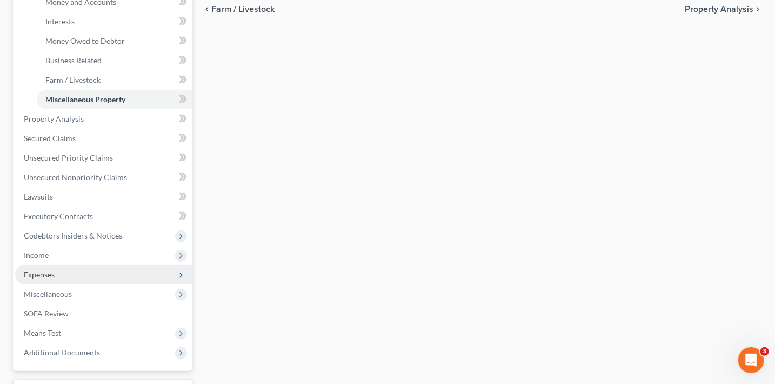
click at [52, 271] on span "Expenses" at bounding box center [39, 274] width 31 height 9
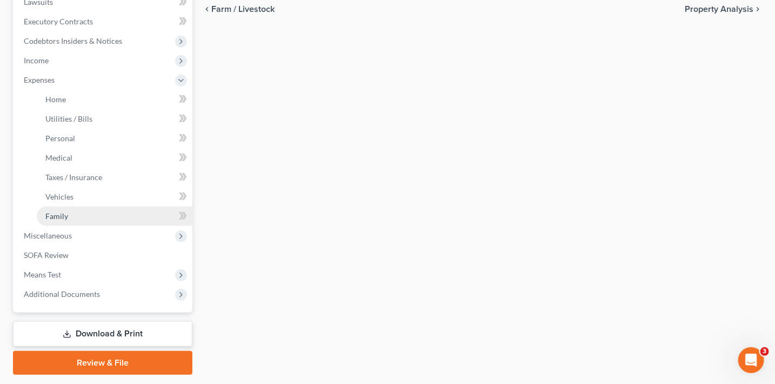
click at [86, 210] on link "Family" at bounding box center [115, 215] width 156 height 19
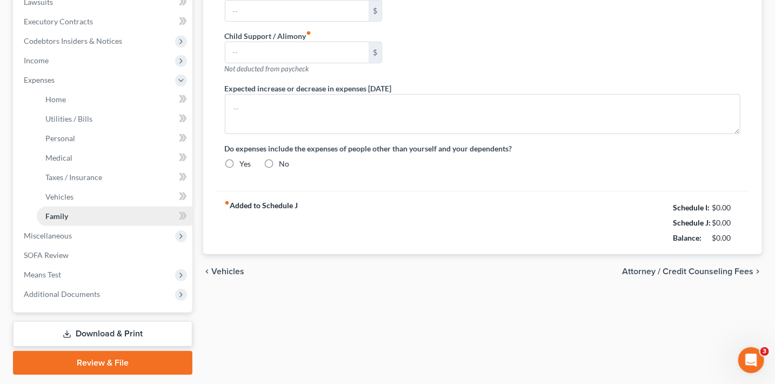
scroll to position [147, 0]
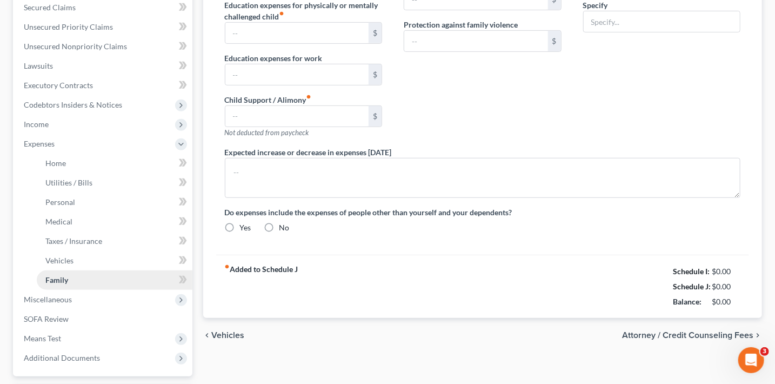
type input "0.00"
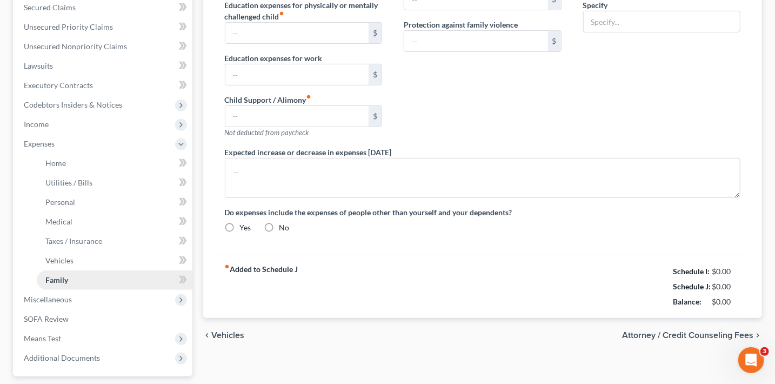
type input "0.00"
type input "350.00"
type input "0.00"
type input "76.82"
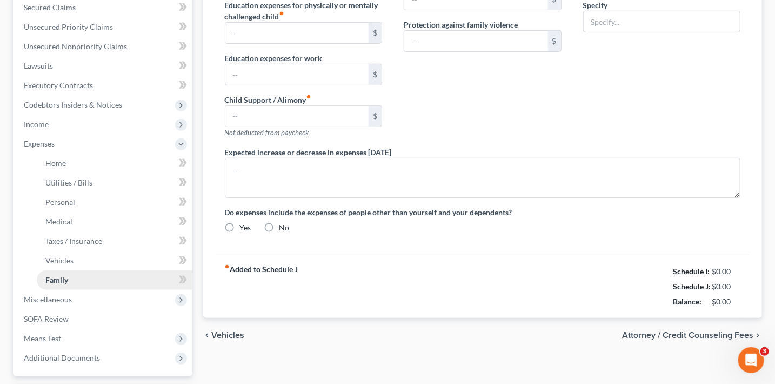
type input "Storage Unit Fees"
radio input "true"
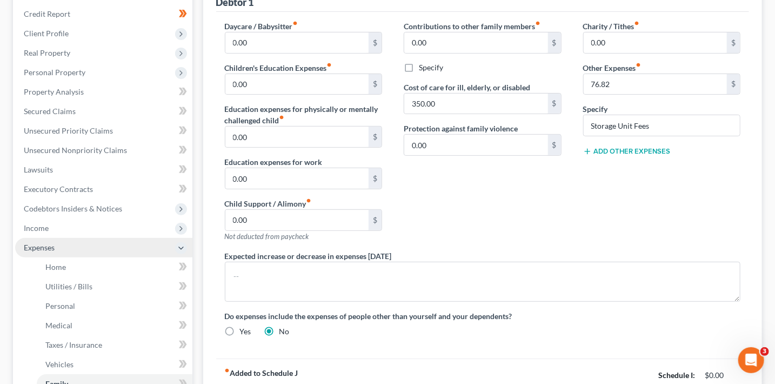
scroll to position [0, 0]
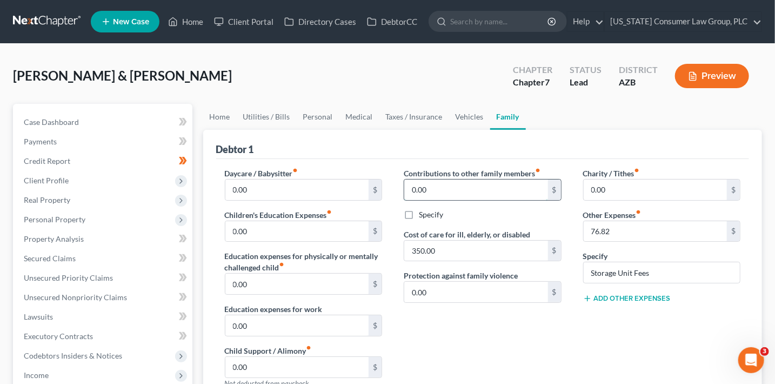
click at [432, 190] on input "0.00" at bounding box center [476, 189] width 144 height 21
type input "300"
click at [426, 216] on label "Specify" at bounding box center [431, 214] width 24 height 11
click at [426, 216] on input "Specify" at bounding box center [426, 212] width 7 height 7
checkbox input "true"
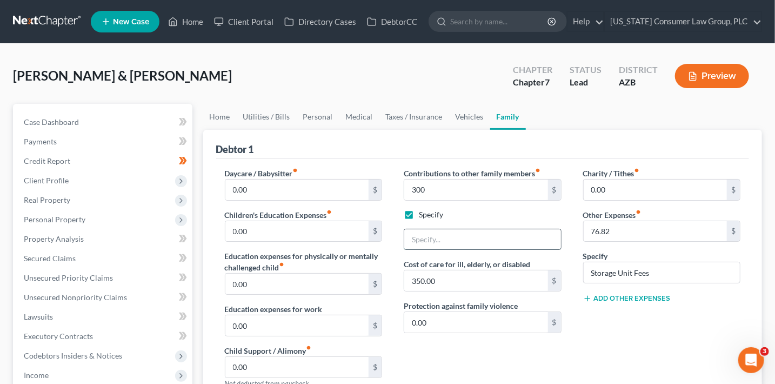
click at [446, 242] on input "text" at bounding box center [482, 239] width 157 height 21
type input "Contribution to sister's expenses"
click at [647, 334] on div "Charity / Tithes fiber_manual_record 0.00 $ Other Expenses fiber_manual_record …" at bounding box center [661, 283] width 179 height 230
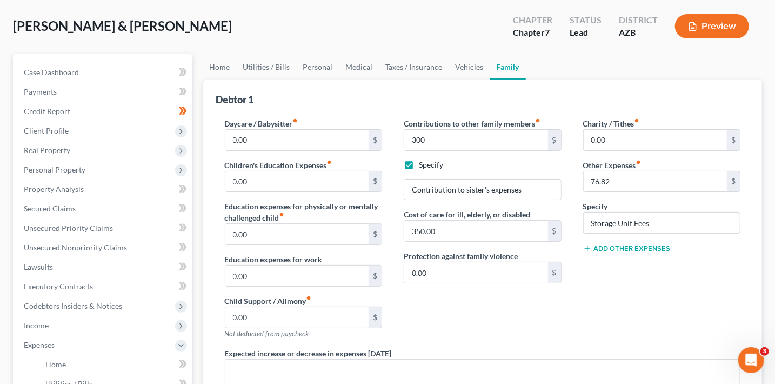
scroll to position [42, 0]
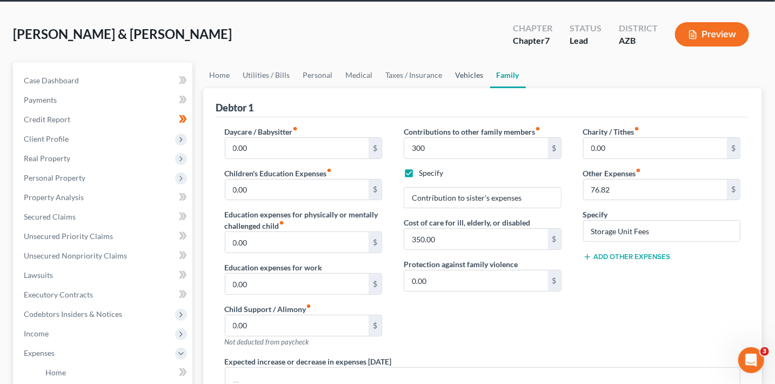
click at [462, 73] on link "Vehicles" at bounding box center [469, 75] width 41 height 26
click at [462, 73] on div "[PERSON_NAME] & [PERSON_NAME] Upgraded Chapter Chapter 7 Status Lead District A…" at bounding box center [387, 335] width 749 height 641
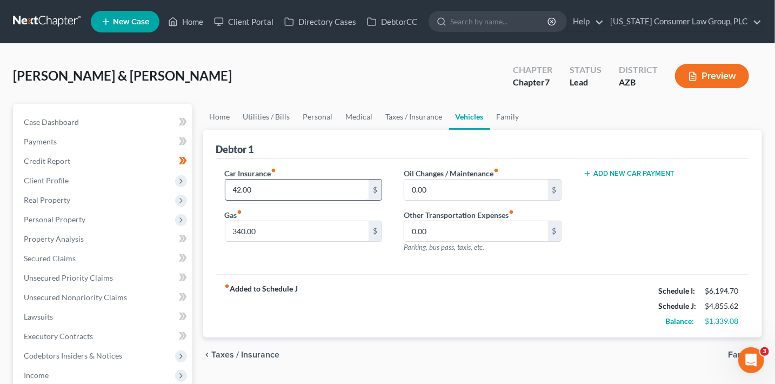
click at [263, 186] on input "42.00" at bounding box center [297, 189] width 144 height 21
click at [360, 272] on div "Car Insurance fiber_manual_record 51 $ Gas fiber_manual_record 340.00 $ Oil Cha…" at bounding box center [482, 217] width 533 height 116
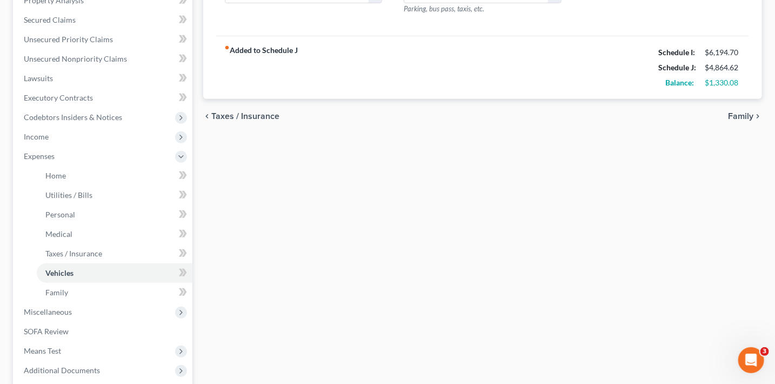
scroll to position [268, 0]
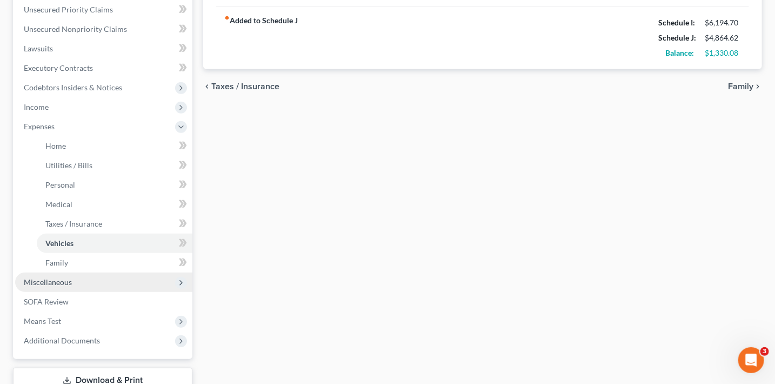
click at [106, 276] on span "Miscellaneous" at bounding box center [103, 281] width 177 height 19
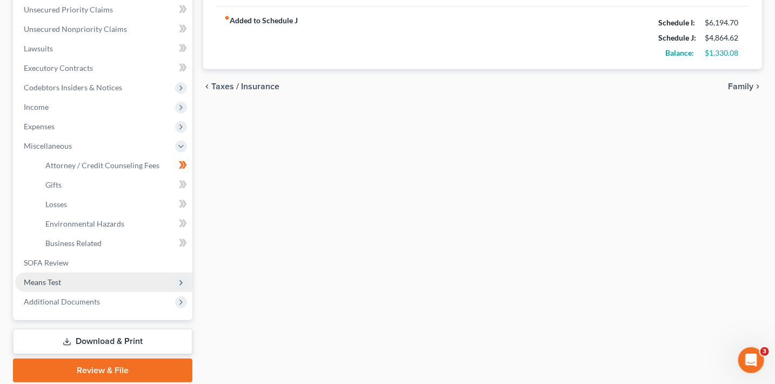
click at [75, 279] on span "Means Test" at bounding box center [103, 281] width 177 height 19
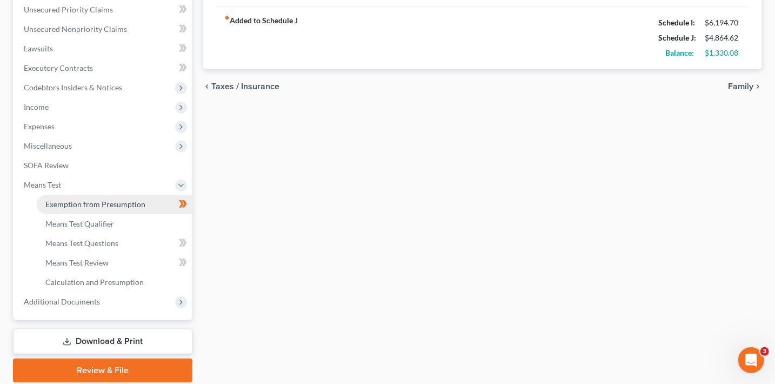
click at [97, 205] on span "Exemption from Presumption" at bounding box center [95, 203] width 100 height 9
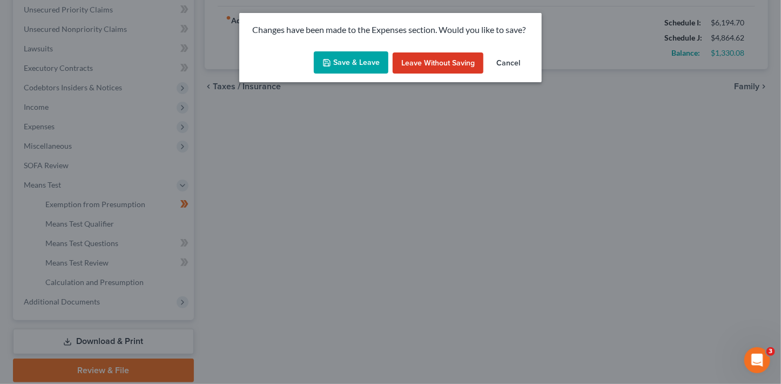
click at [382, 59] on button "Save & Leave" at bounding box center [351, 62] width 75 height 23
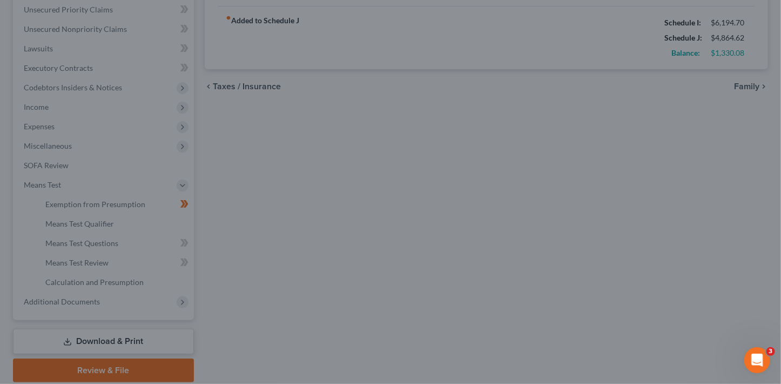
type input "51.00"
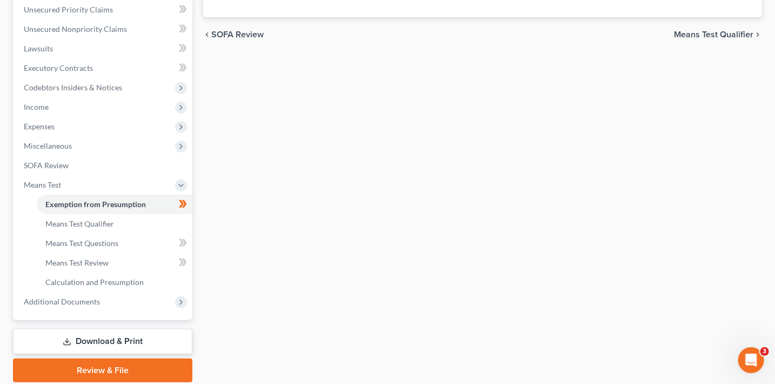
radio input "true"
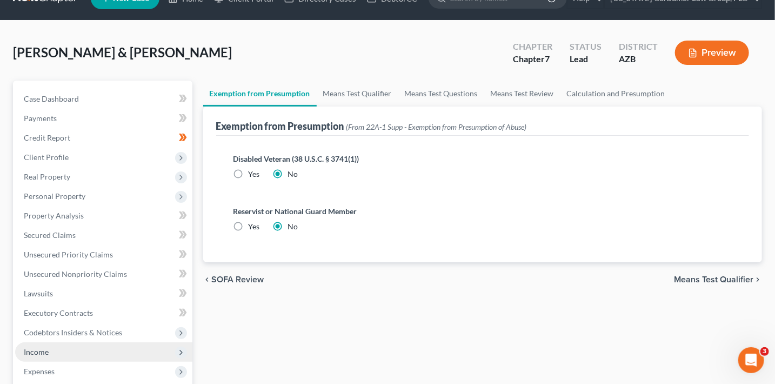
scroll to position [51, 0]
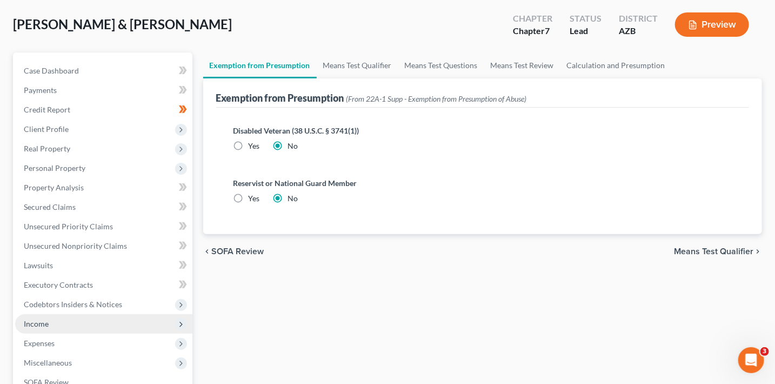
click at [55, 322] on span "Income" at bounding box center [103, 323] width 177 height 19
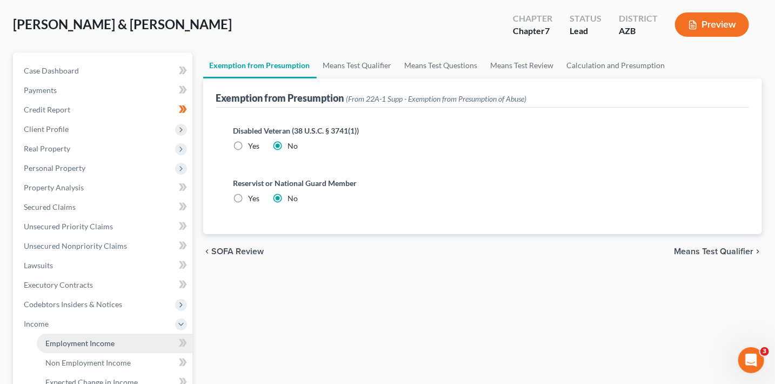
click at [82, 339] on span "Employment Income" at bounding box center [79, 342] width 69 height 9
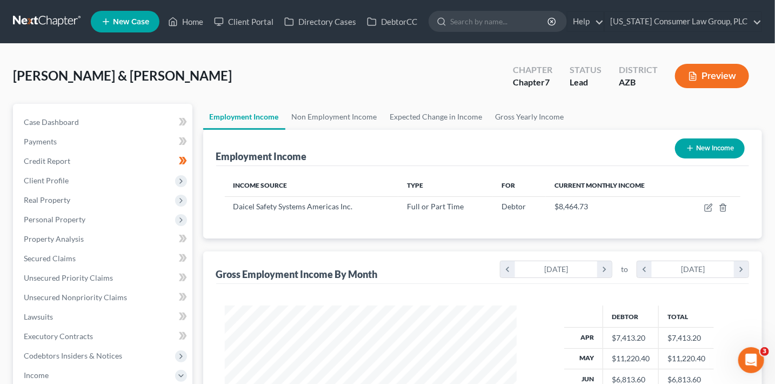
scroll to position [192, 313]
click at [185, 24] on link "Home" at bounding box center [186, 21] width 46 height 19
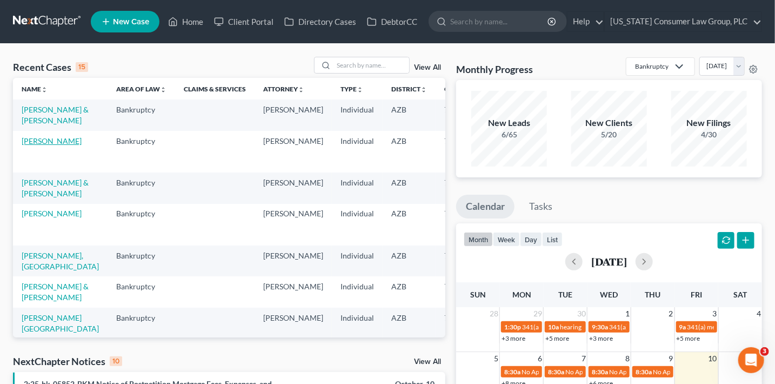
click at [35, 145] on link "[PERSON_NAME]" at bounding box center [52, 140] width 60 height 9
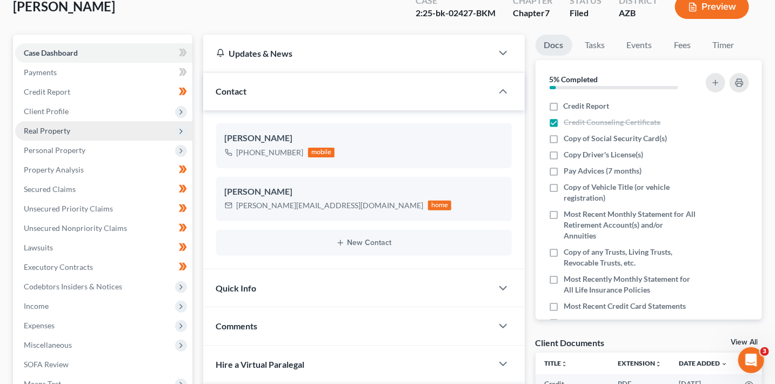
scroll to position [69, 0]
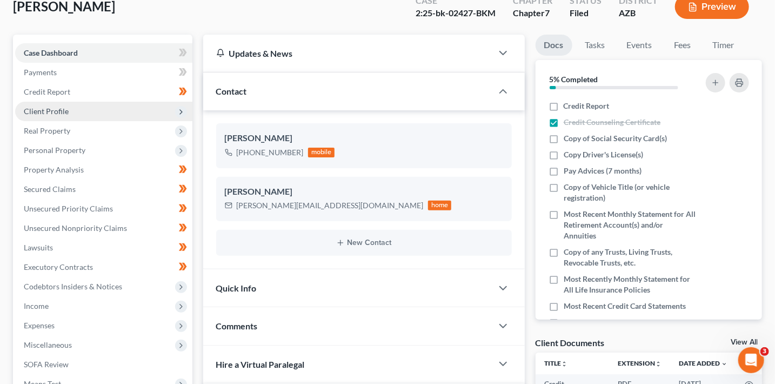
click at [97, 115] on span "Client Profile" at bounding box center [103, 111] width 177 height 19
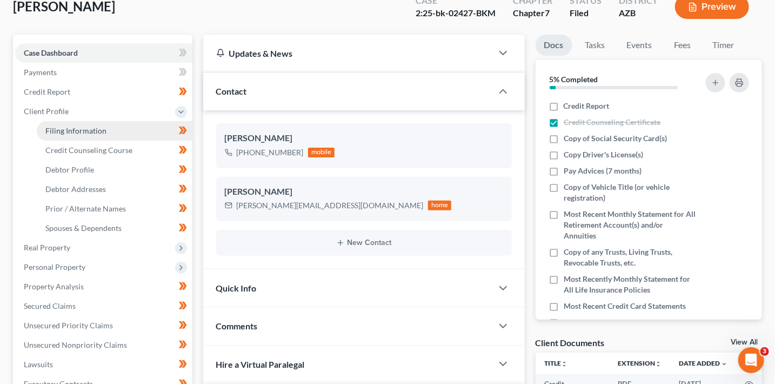
click at [101, 129] on span "Filing Information" at bounding box center [75, 130] width 61 height 9
select select "0"
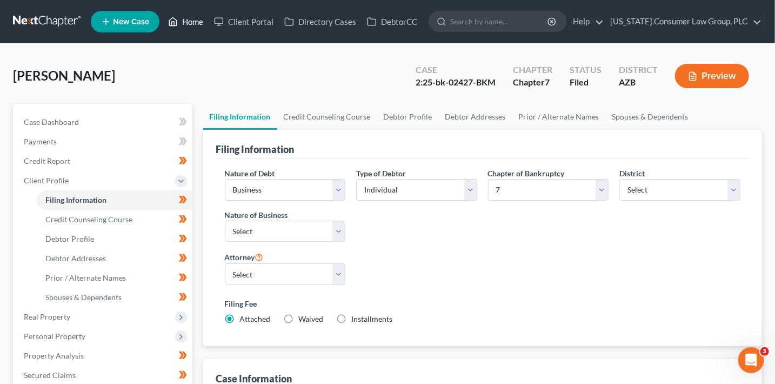
click at [177, 27] on icon at bounding box center [173, 21] width 10 height 13
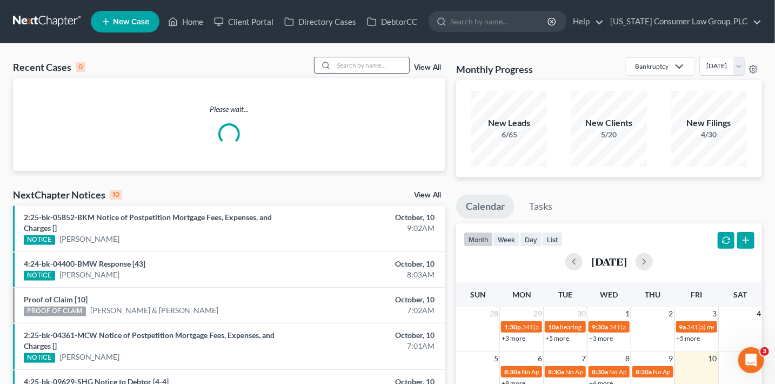
click at [397, 62] on input "search" at bounding box center [371, 65] width 76 height 16
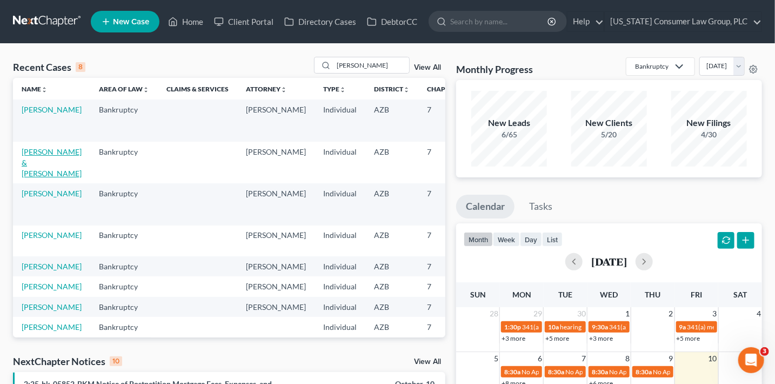
click at [30, 171] on link "[PERSON_NAME] & [PERSON_NAME]" at bounding box center [52, 162] width 60 height 31
